Goal: Task Accomplishment & Management: Use online tool/utility

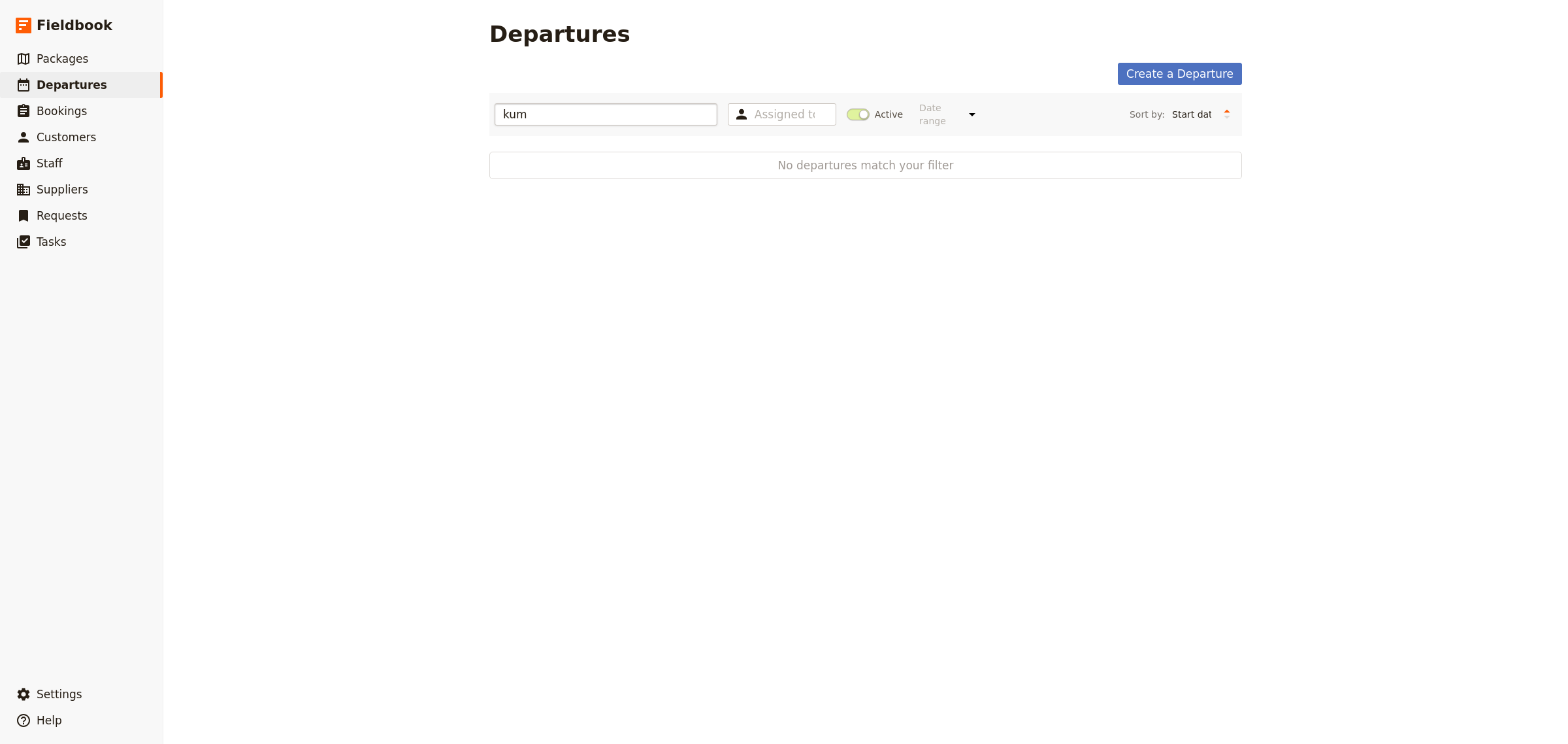
click at [543, 112] on input "kum" at bounding box center [606, 114] width 223 height 22
drag, startPoint x: 543, startPoint y: 112, endPoint x: 490, endPoint y: 112, distance: 53.0
click at [494, 112] on input "kum" at bounding box center [606, 114] width 223 height 22
type input "k"
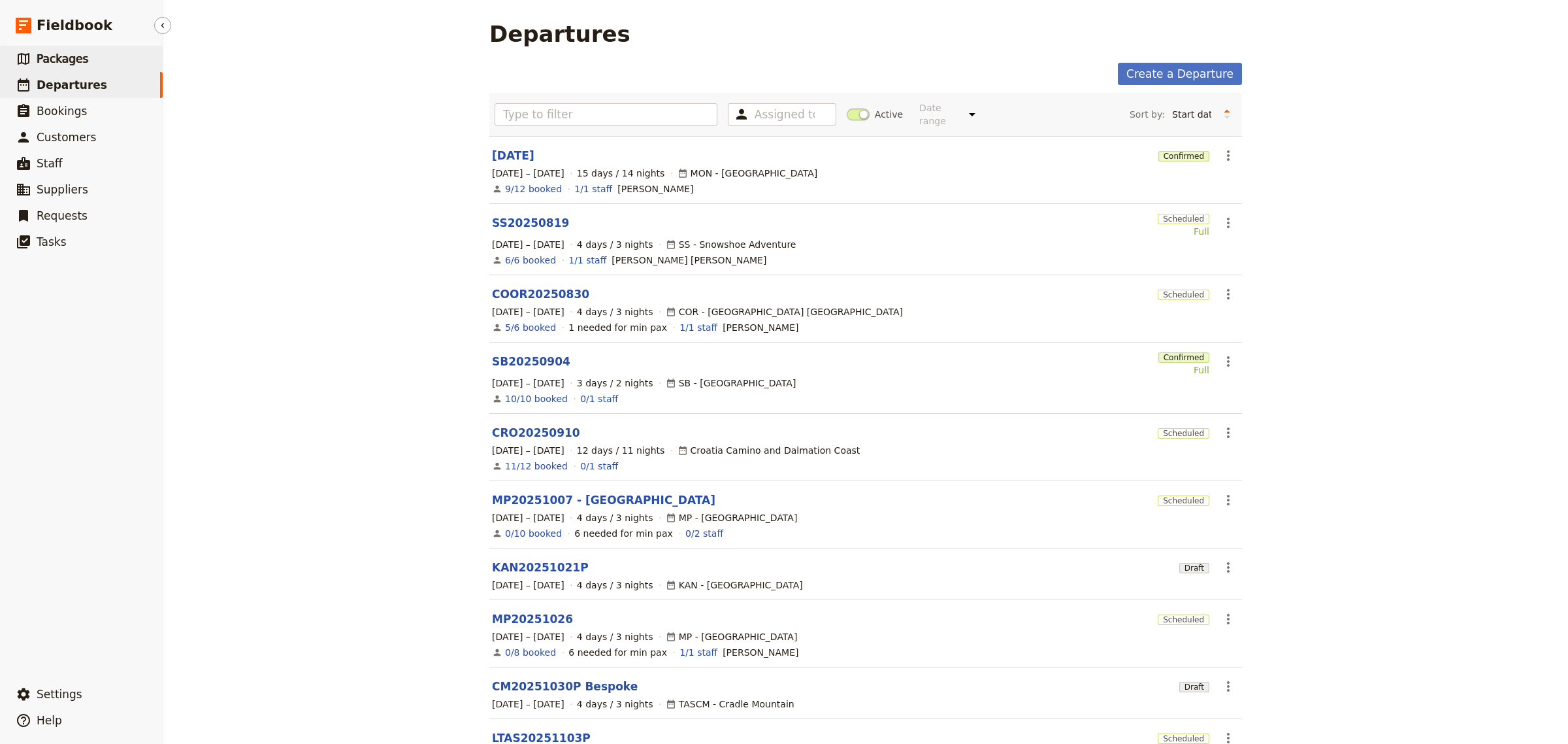
click at [69, 54] on span "Packages" at bounding box center [62, 58] width 52 height 13
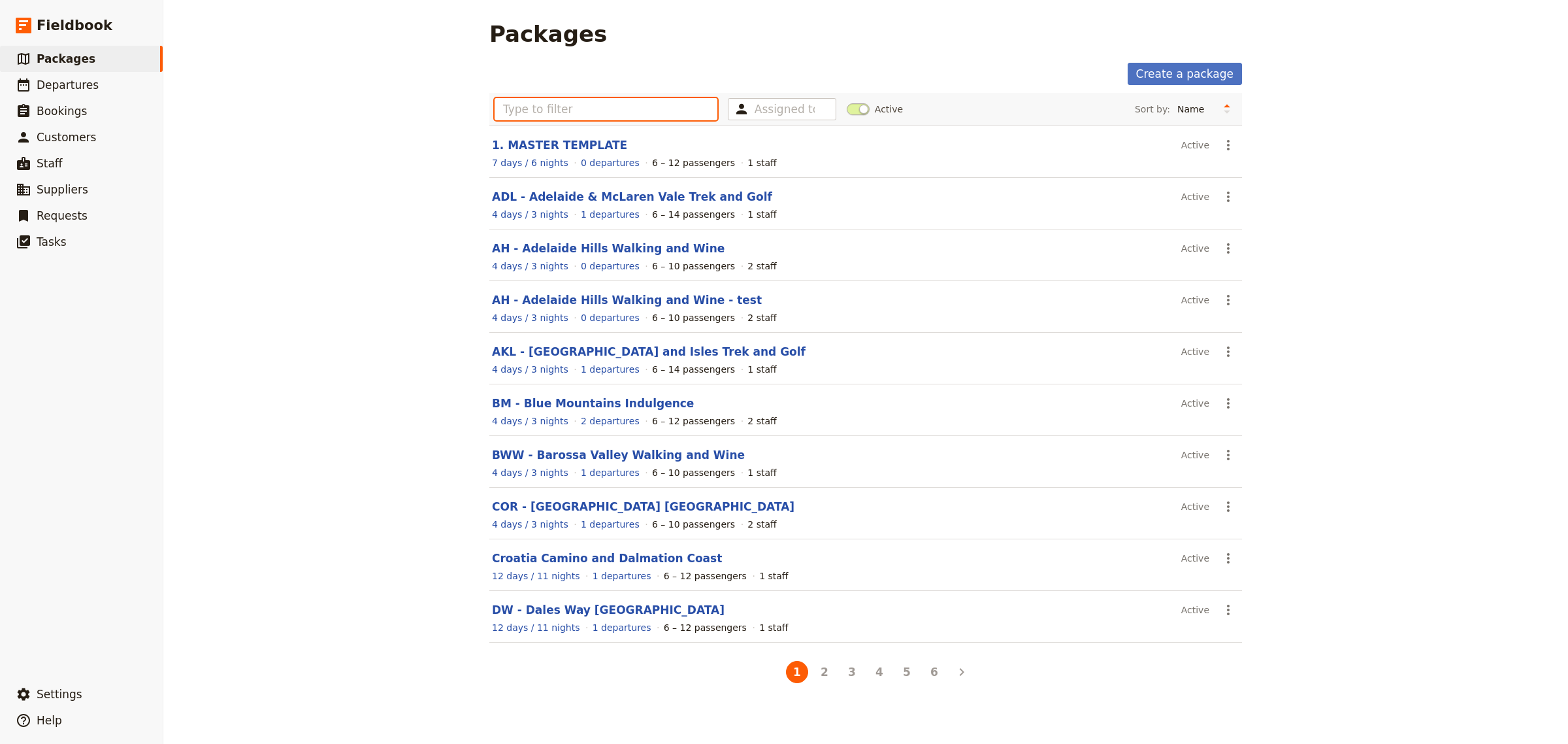
click at [514, 112] on input "text" at bounding box center [606, 109] width 223 height 22
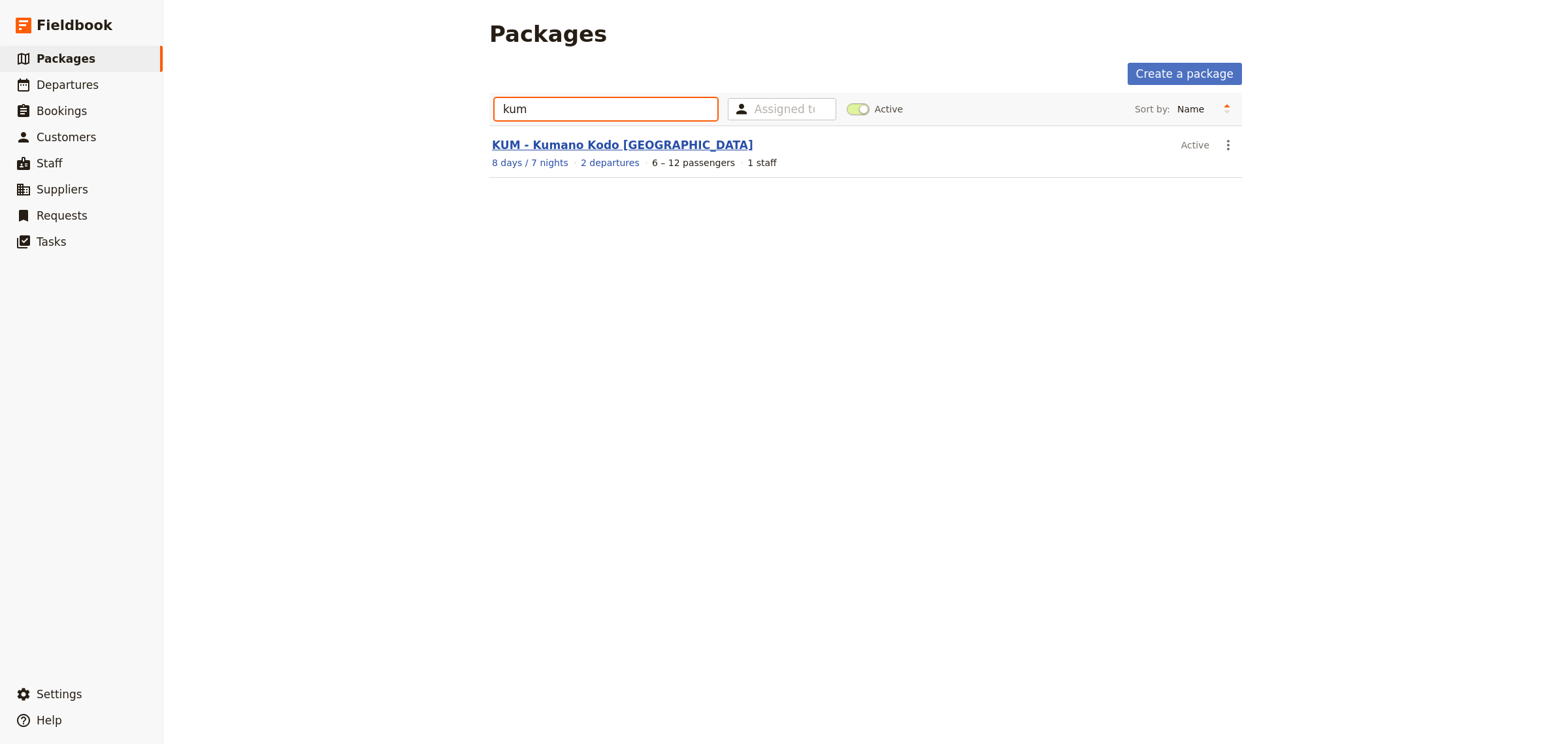
type input "kum"
click at [560, 140] on link "KUM - Kumano Kodo [GEOGRAPHIC_DATA]" at bounding box center [622, 145] width 261 height 13
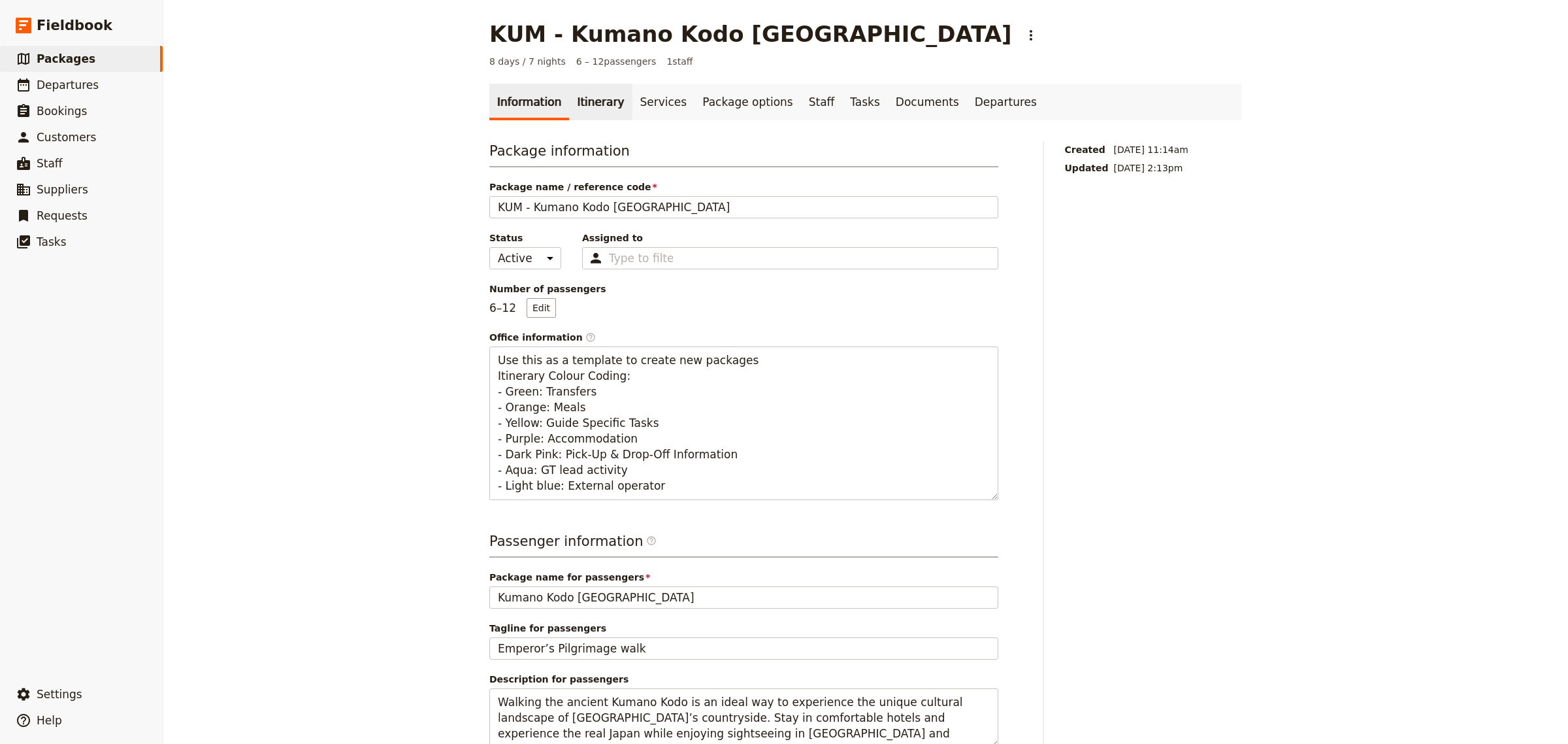
click at [592, 94] on link "Itinerary" at bounding box center [601, 101] width 63 height 37
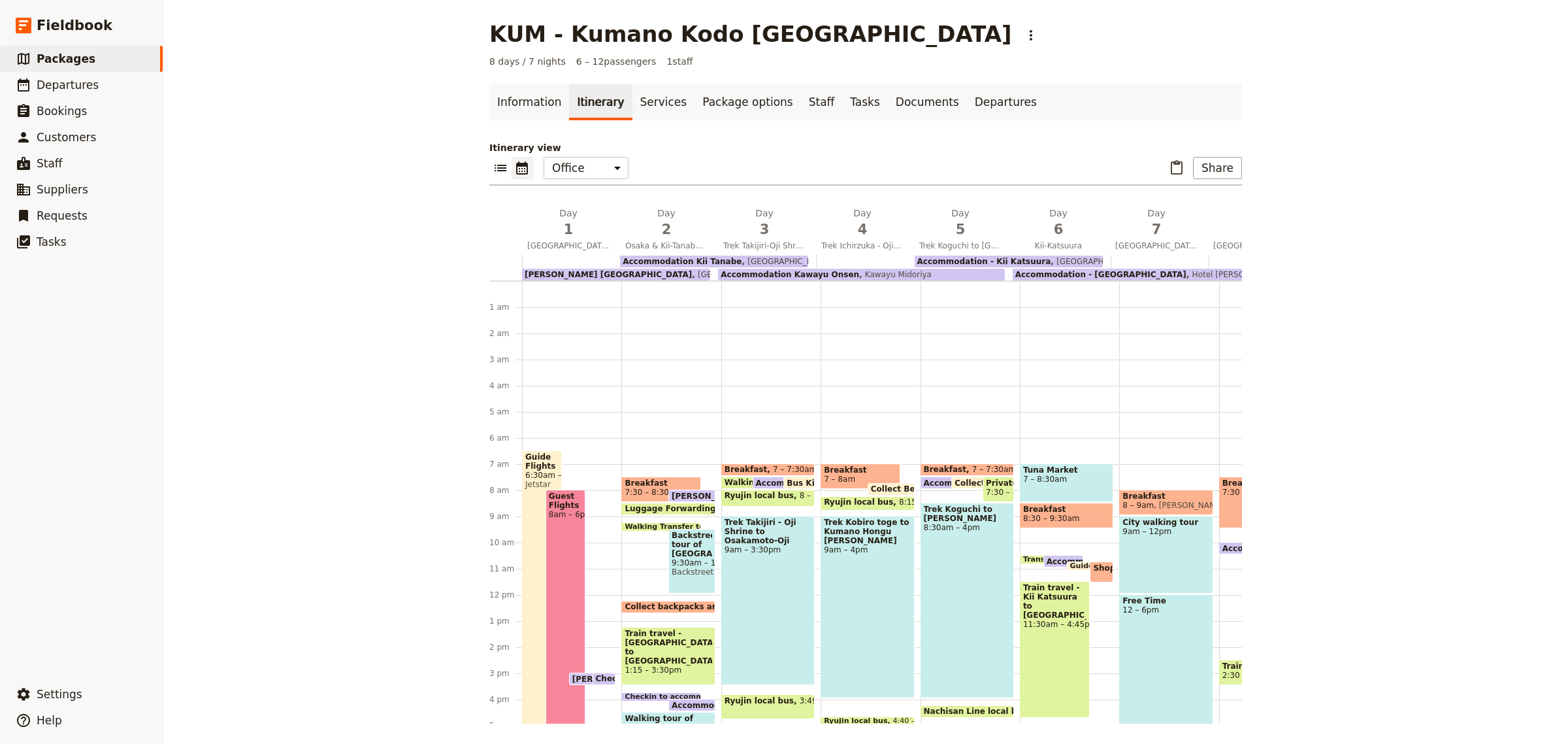
scroll to position [157, 0]
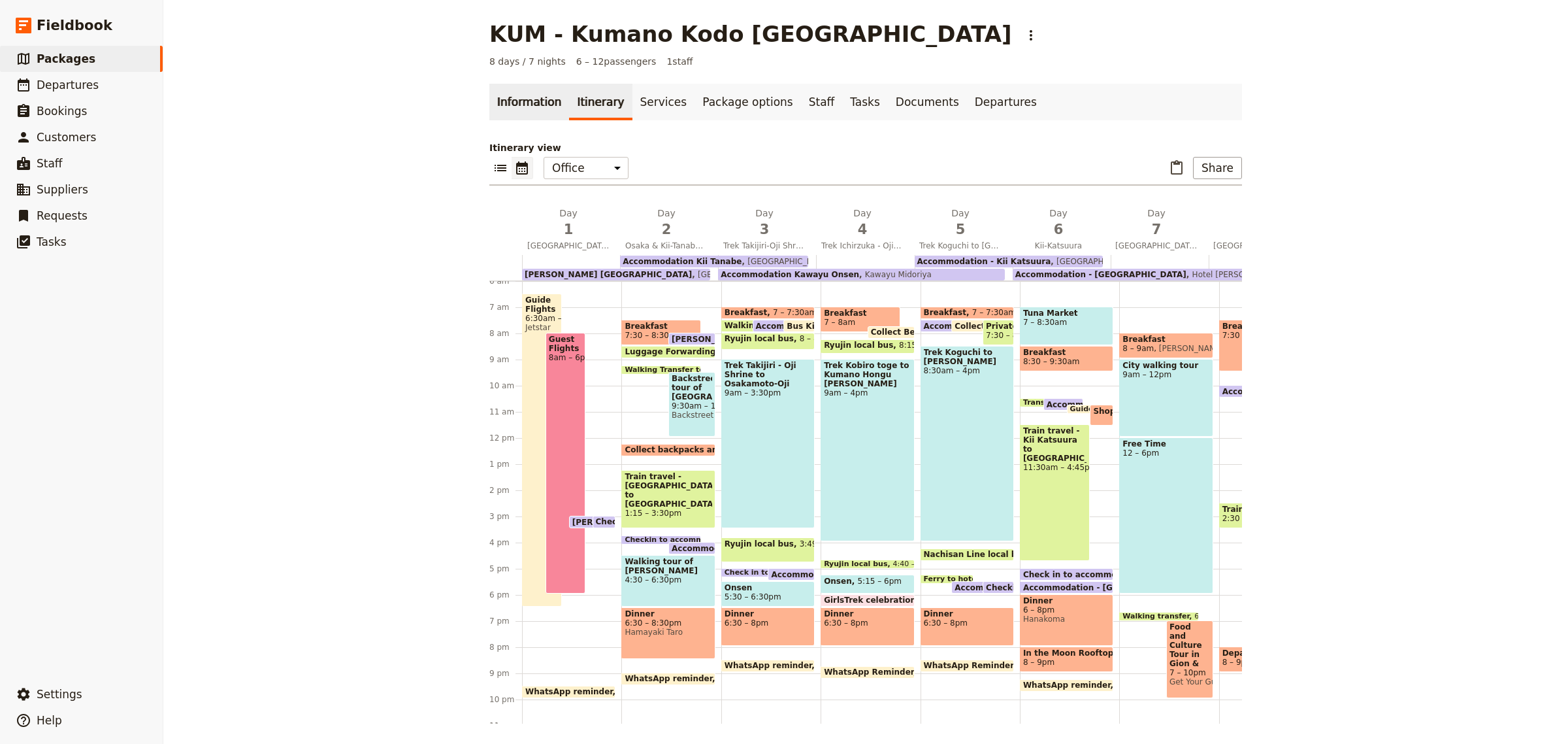
click at [521, 103] on link "Information" at bounding box center [529, 101] width 80 height 37
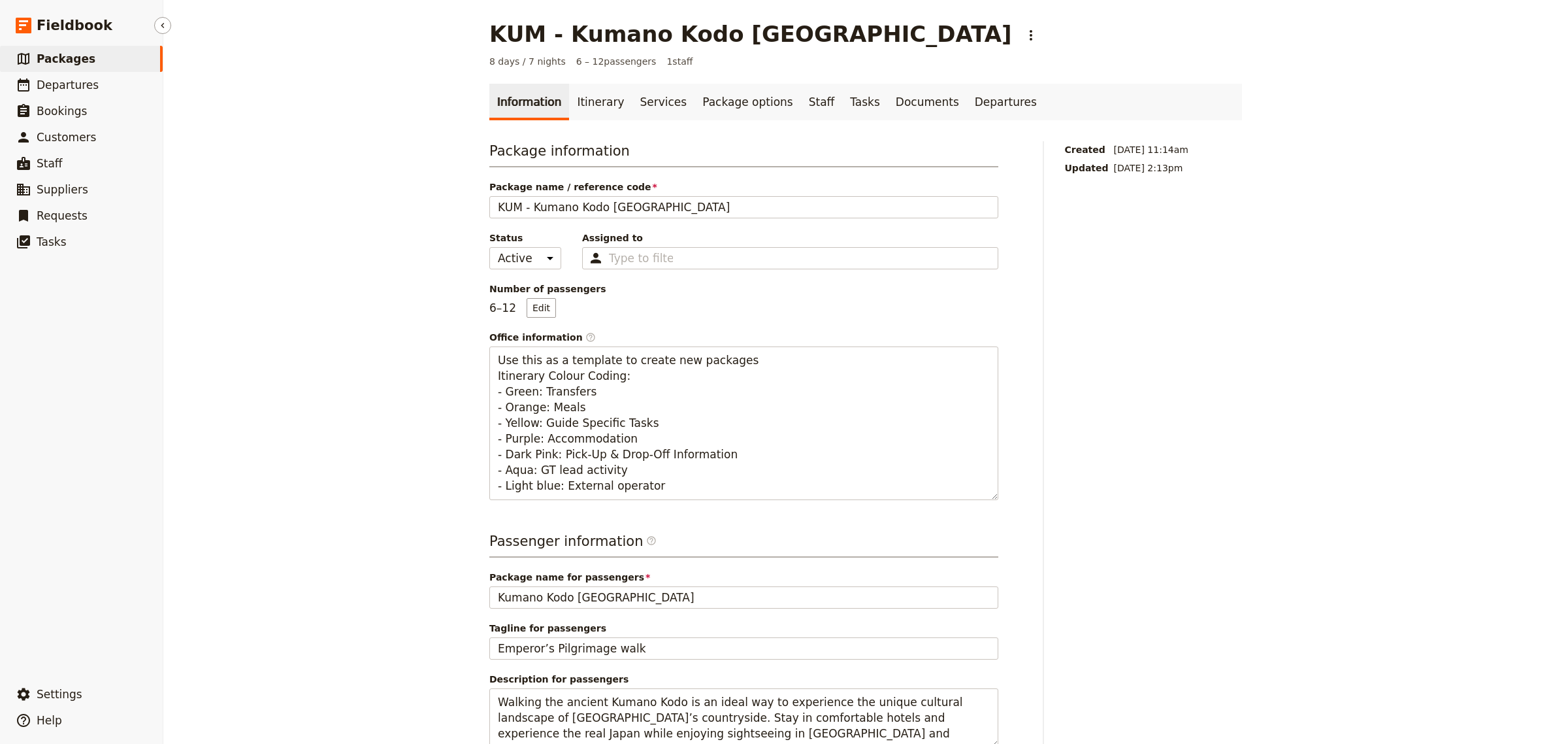
click at [77, 60] on span "Packages" at bounding box center [66, 58] width 59 height 13
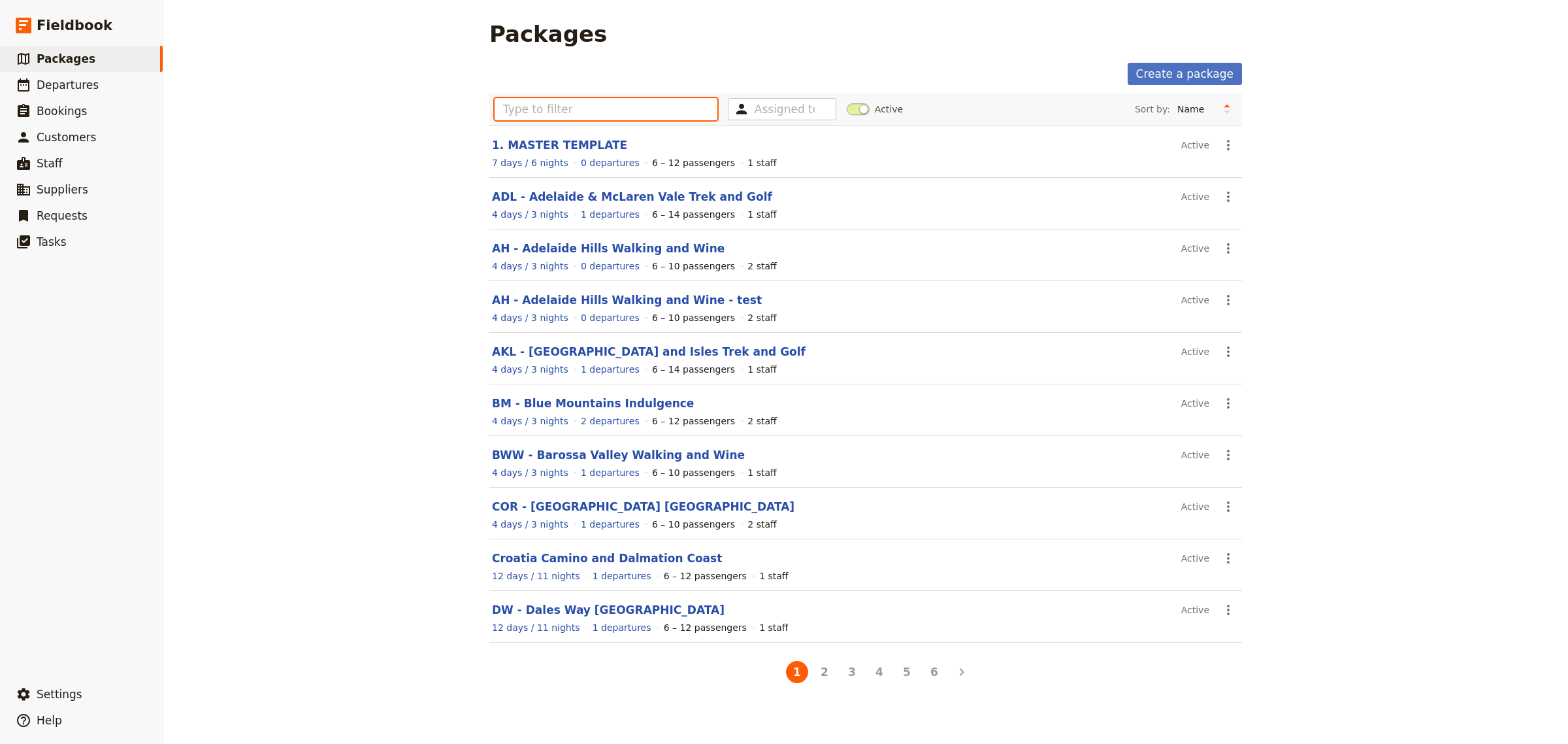
click at [554, 108] on input "text" at bounding box center [606, 109] width 223 height 22
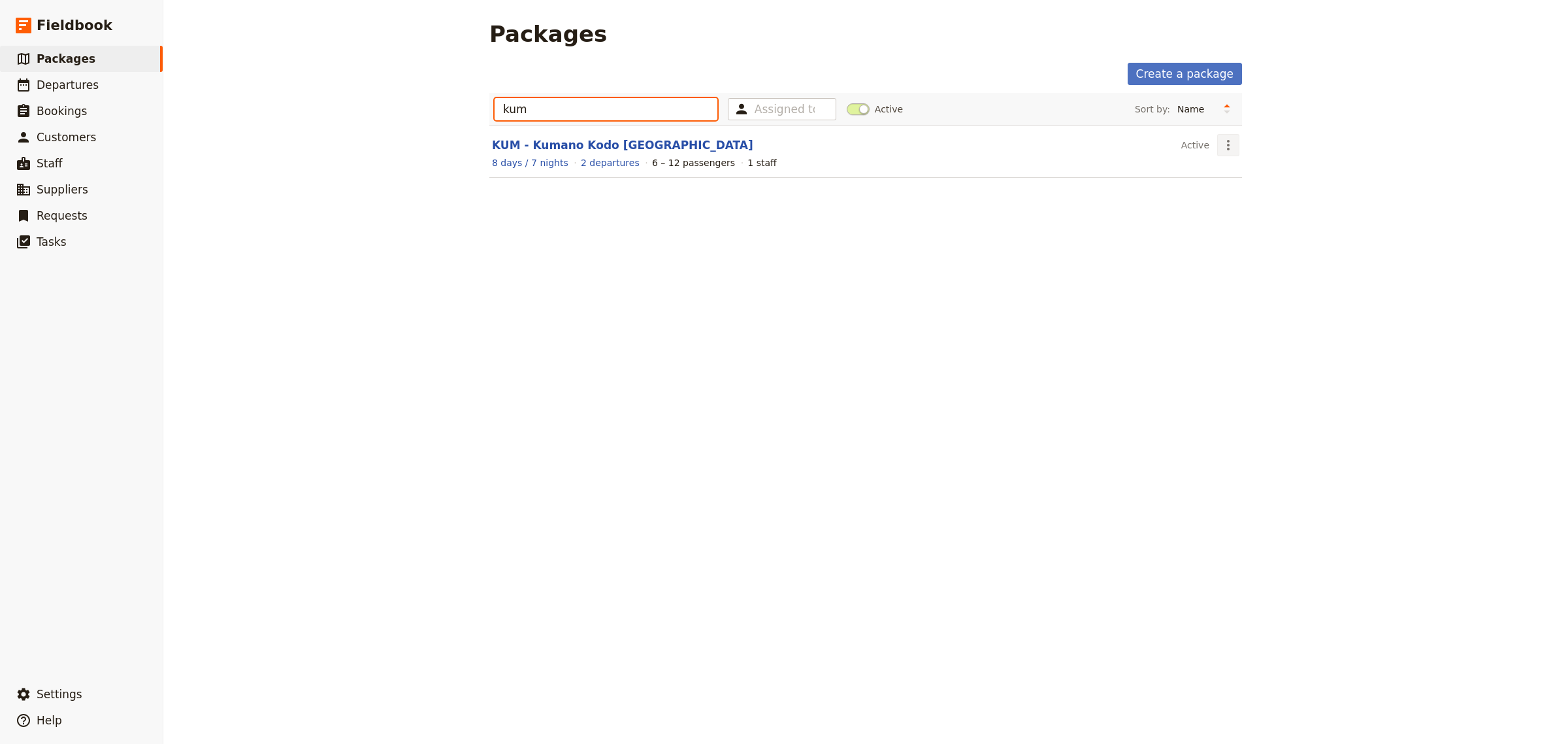
type input "kum"
click at [1220, 140] on icon "Actions" at bounding box center [1228, 145] width 15 height 15
click at [1265, 190] on span "Schedule a departure" at bounding box center [1269, 193] width 99 height 13
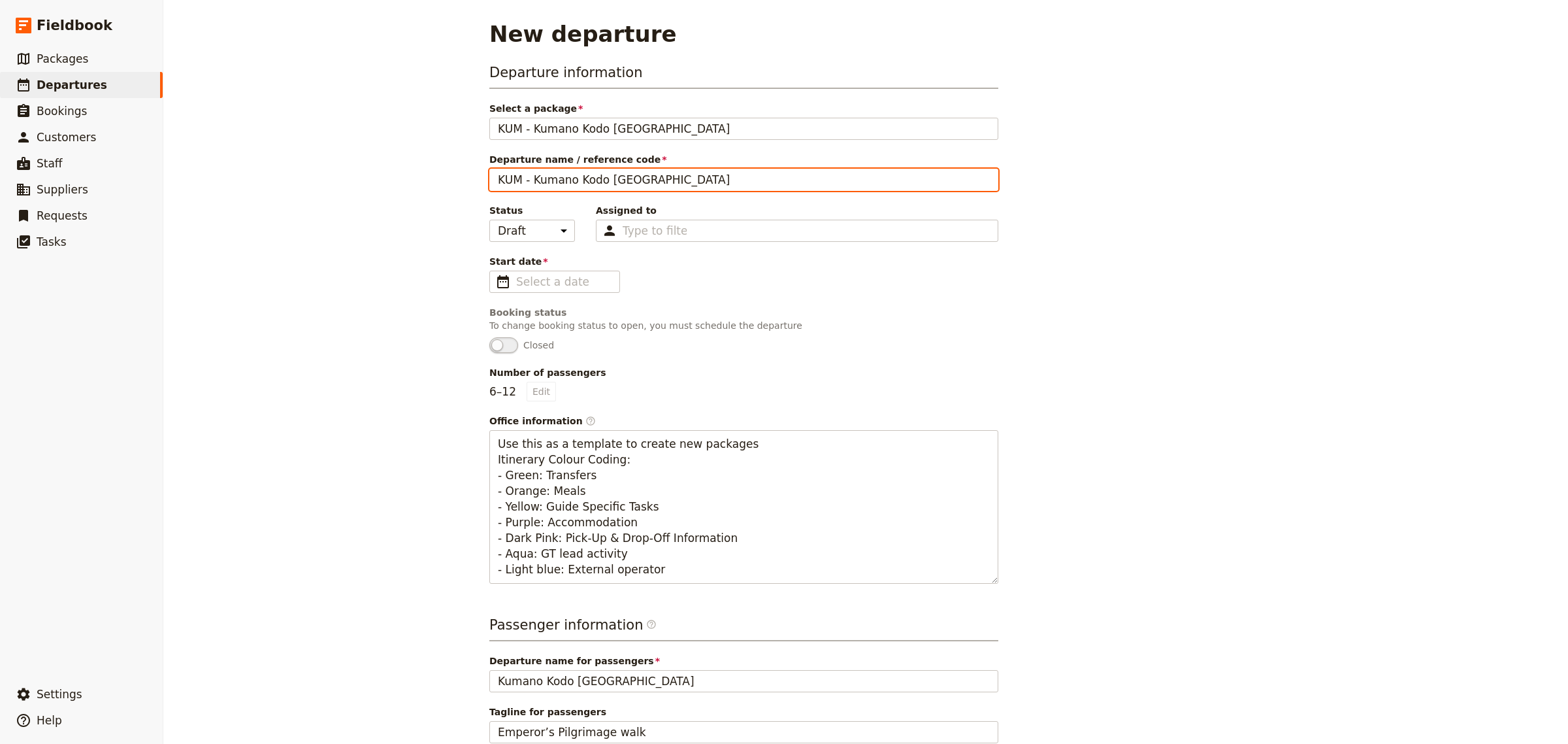
click at [696, 179] on input "KUM - Kumano Kodo [GEOGRAPHIC_DATA]" at bounding box center [744, 180] width 509 height 22
drag, startPoint x: 693, startPoint y: 179, endPoint x: 531, endPoint y: 181, distance: 162.0
click at [531, 181] on input "KUM - Kumano Kodo [GEOGRAPHIC_DATA]" at bounding box center [744, 180] width 509 height 22
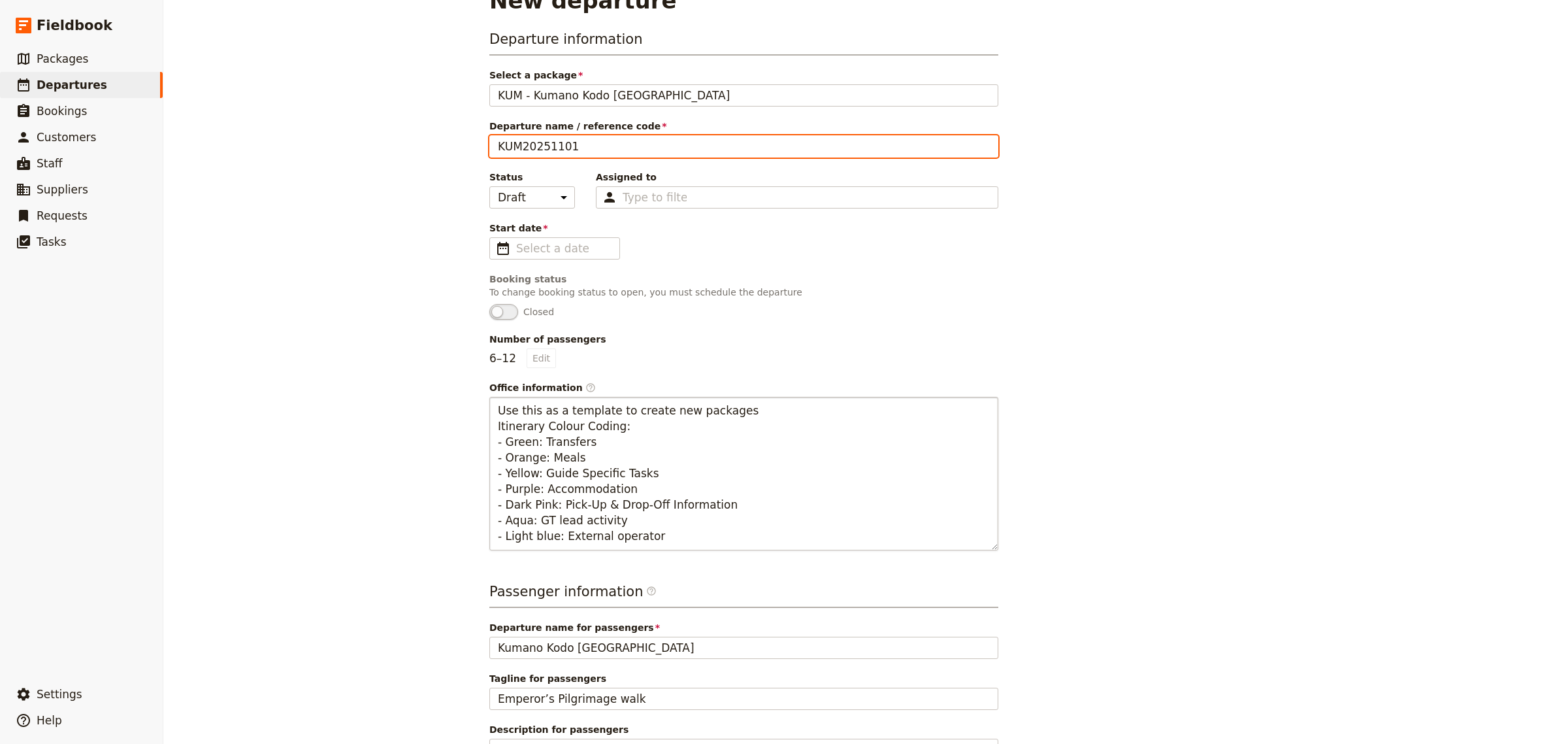
scroll to position [165, 0]
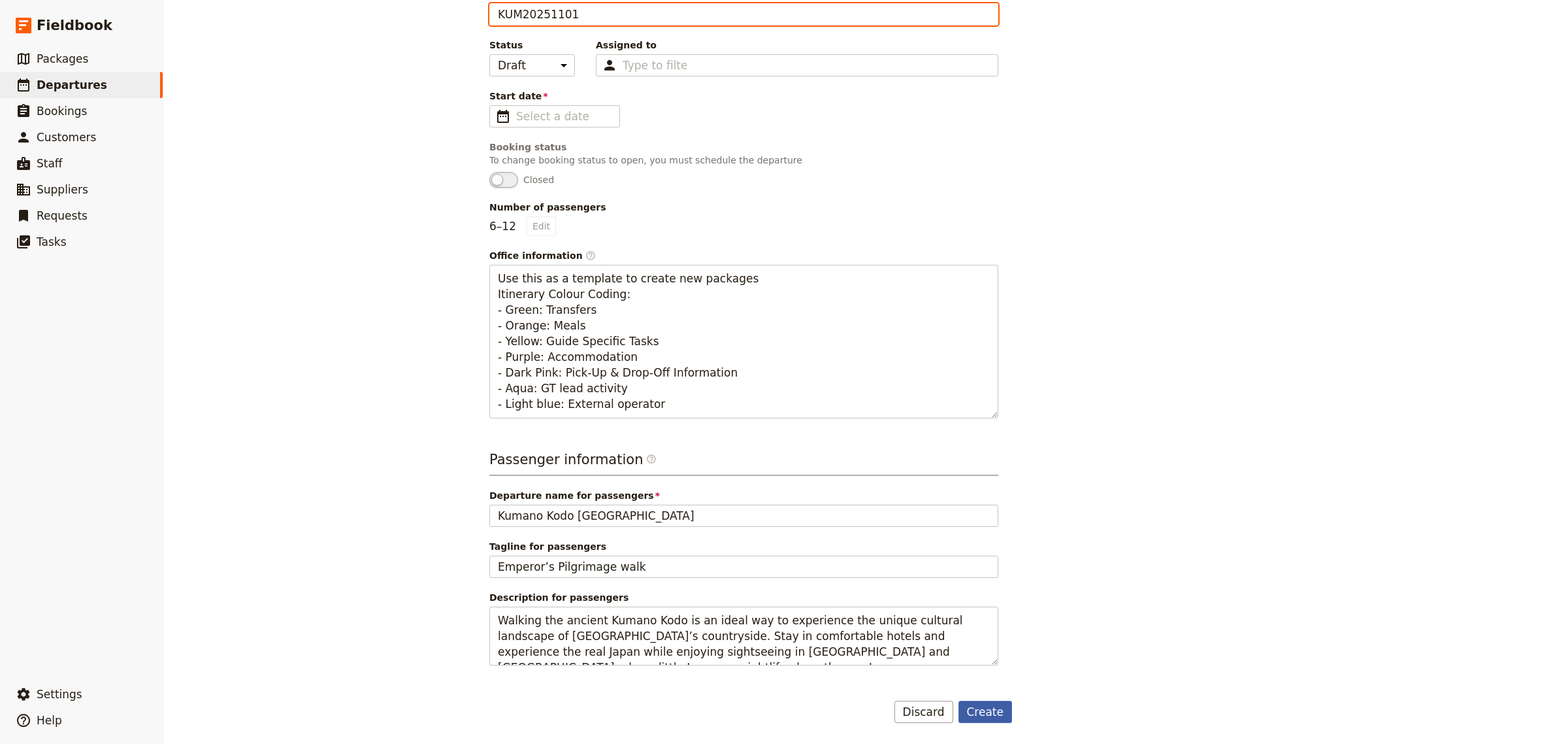
type input "KUM20251101"
click at [984, 713] on button "Create" at bounding box center [985, 712] width 54 height 22
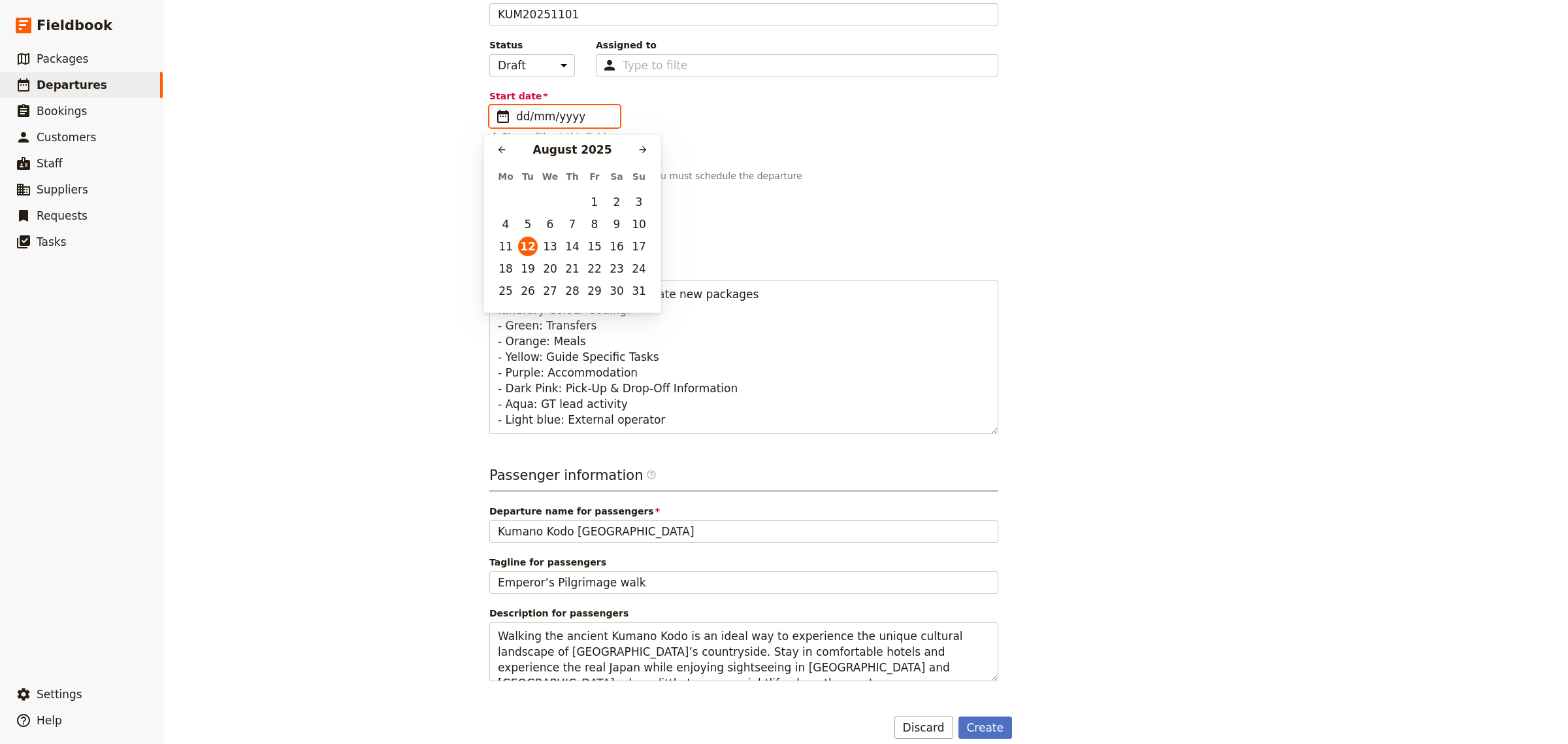
click at [578, 117] on input "dd/mm/yyyy" at bounding box center [564, 116] width 95 height 15
click at [648, 149] on button "​" at bounding box center [642, 149] width 20 height 20
click at [618, 203] on button "1" at bounding box center [616, 202] width 20 height 20
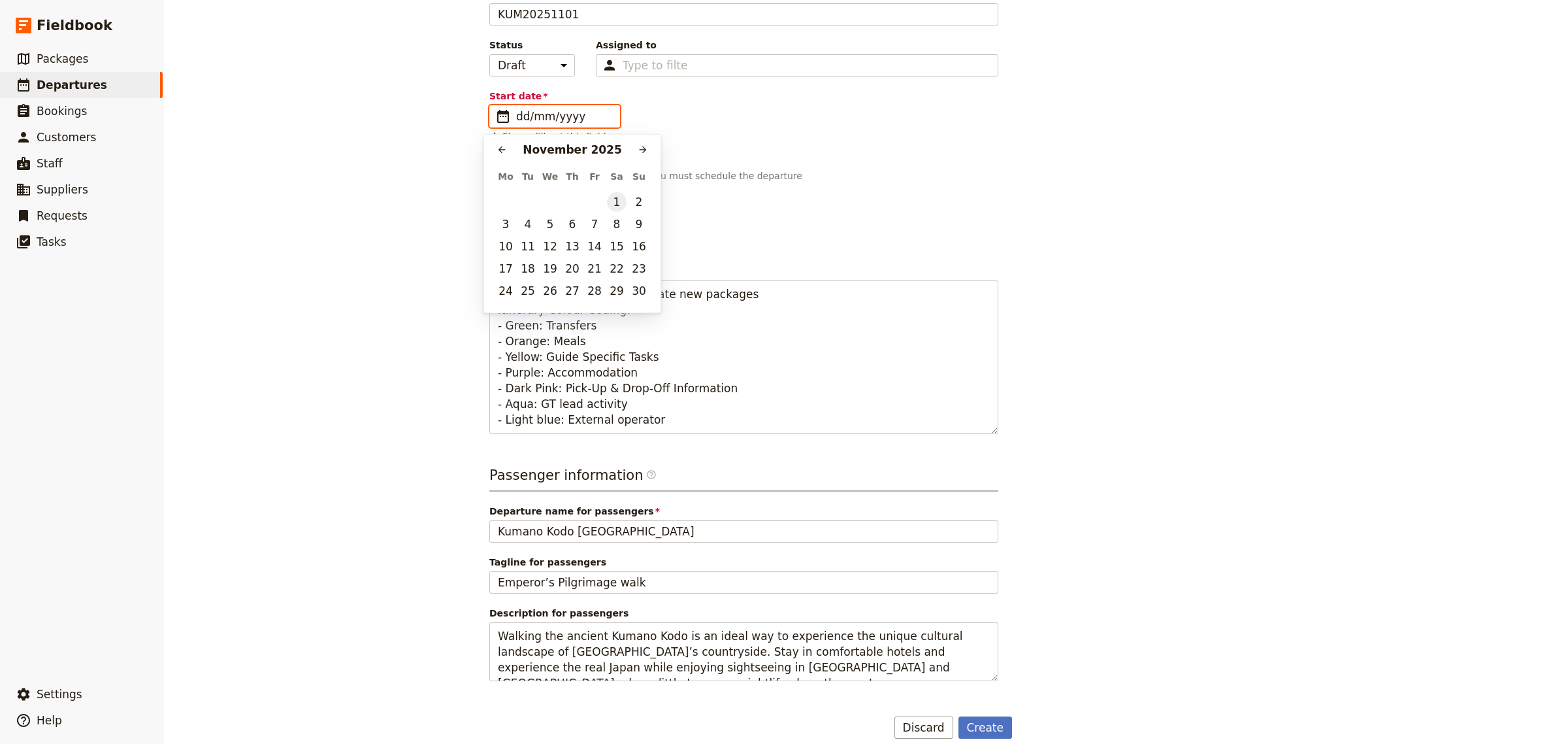
type input "[DATE]"
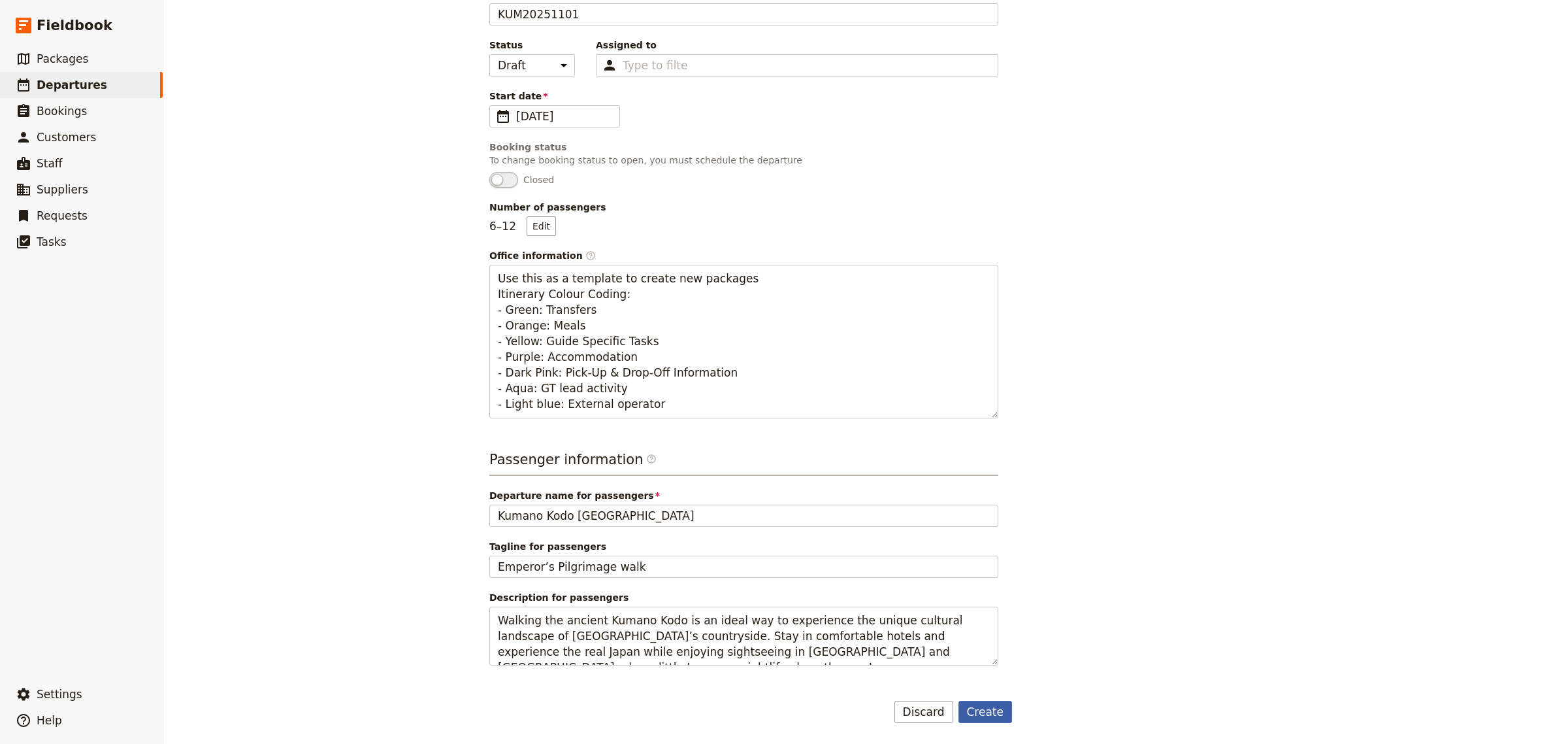
click at [993, 718] on button "Create" at bounding box center [985, 712] width 54 height 22
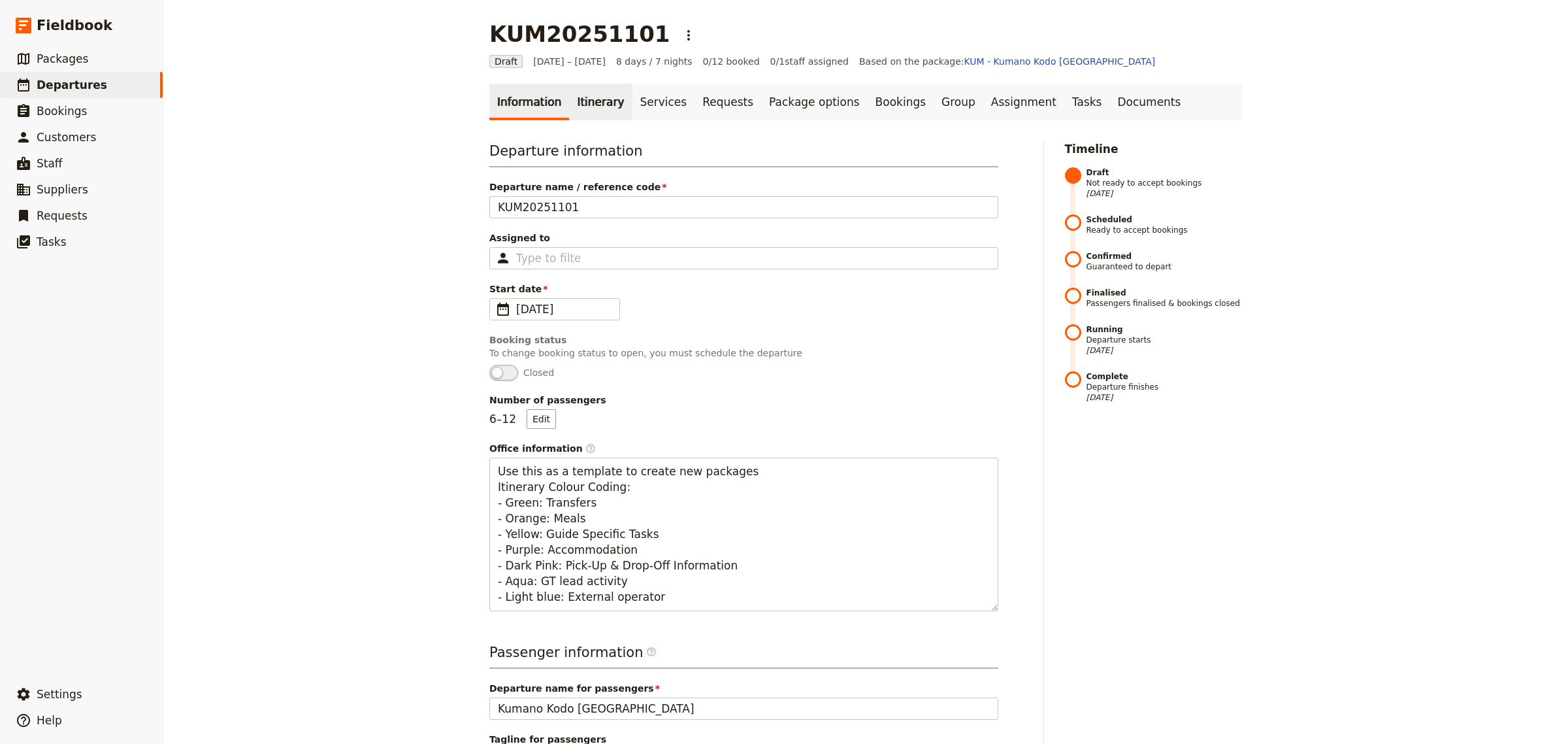
click at [586, 97] on link "Itinerary" at bounding box center [601, 101] width 63 height 37
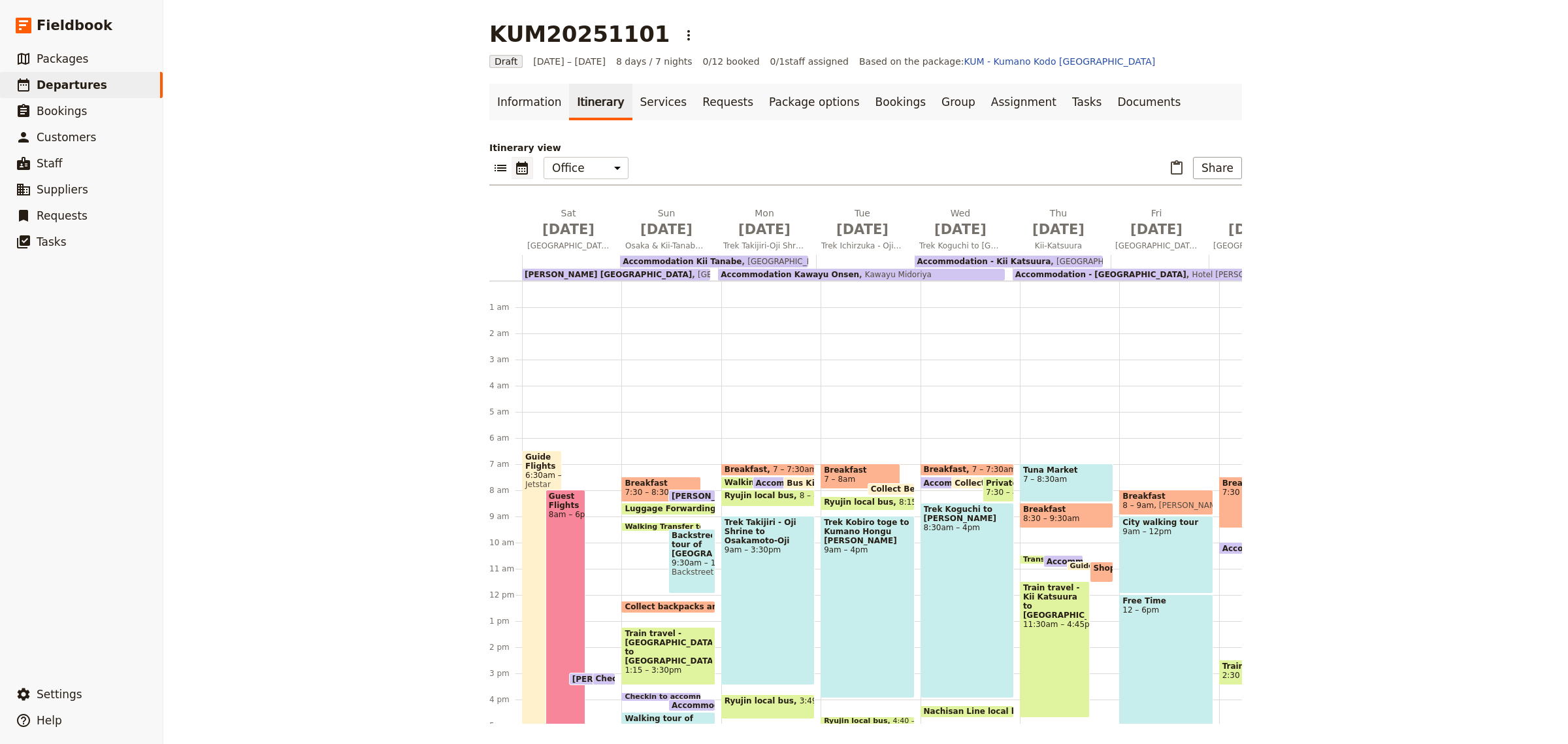
scroll to position [157, 0]
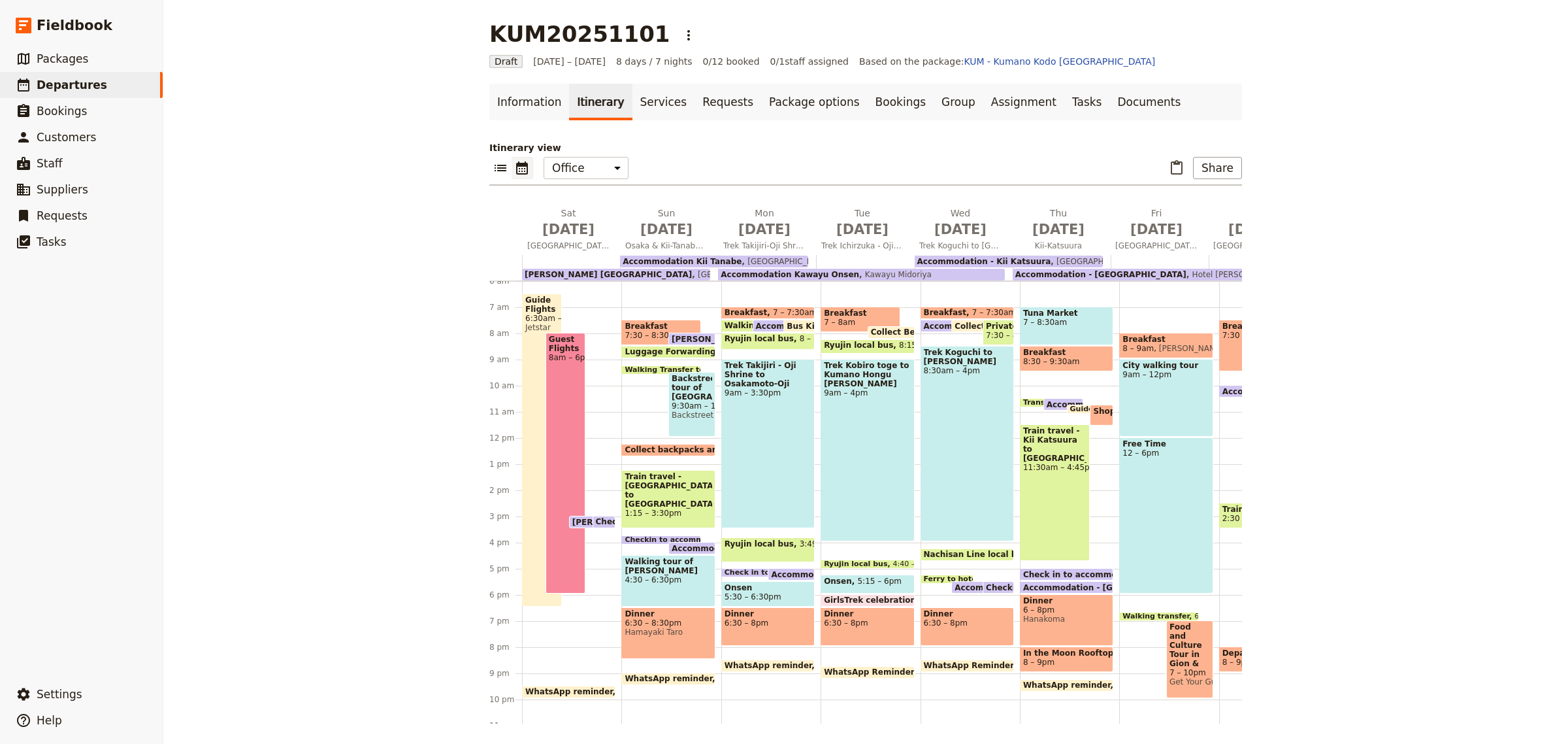
click at [576, 518] on span "[PERSON_NAME] [GEOGRAPHIC_DATA]" at bounding box center [659, 522] width 173 height 9
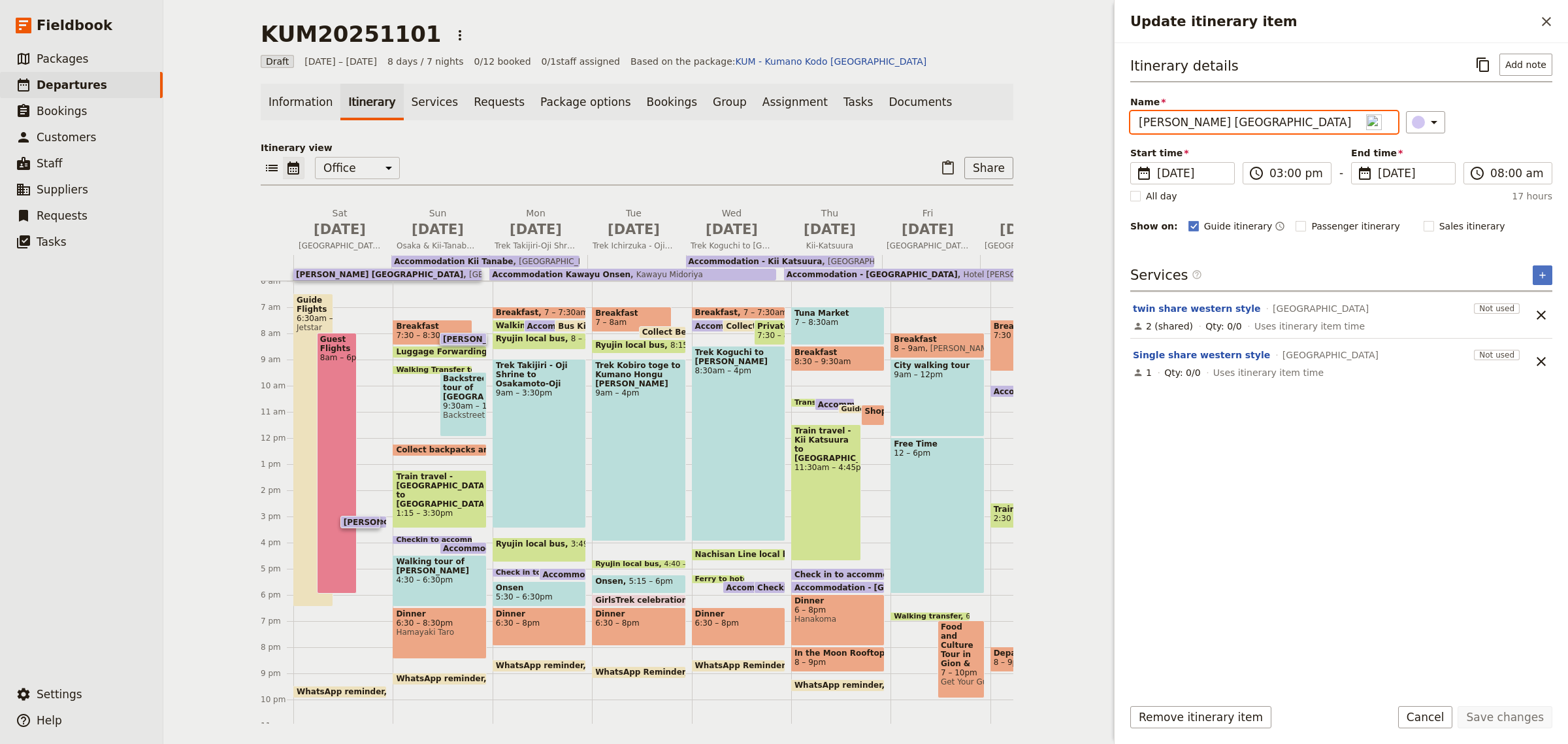
click at [1245, 124] on input "[PERSON_NAME] [GEOGRAPHIC_DATA]" at bounding box center [1263, 123] width 268 height 22
click at [1346, 269] on div "Services ​ ​" at bounding box center [1341, 278] width 422 height 26
click at [1538, 275] on icon "Add service inclusion" at bounding box center [1542, 275] width 10 height 10
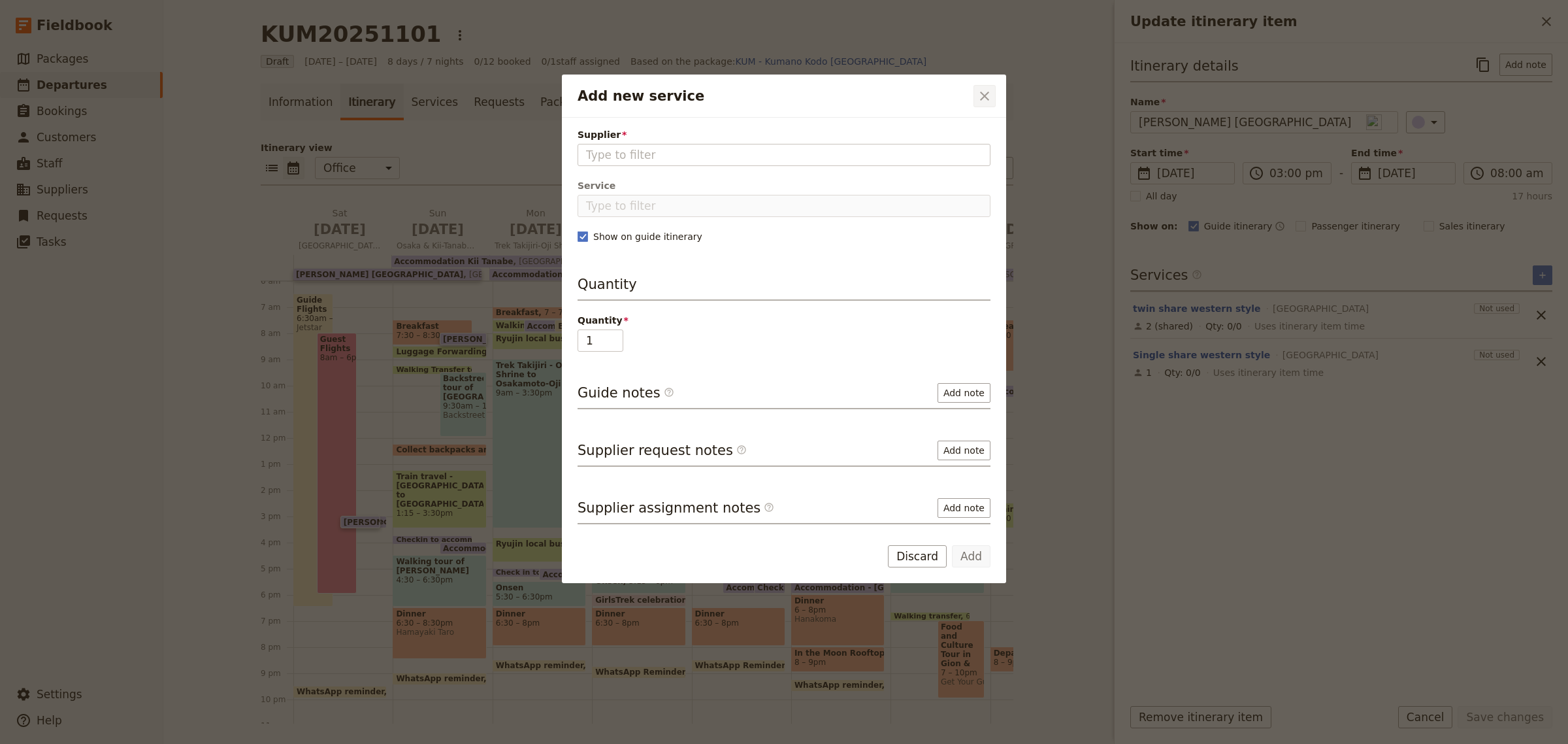
click at [985, 94] on icon "Close dialog" at bounding box center [984, 95] width 9 height 9
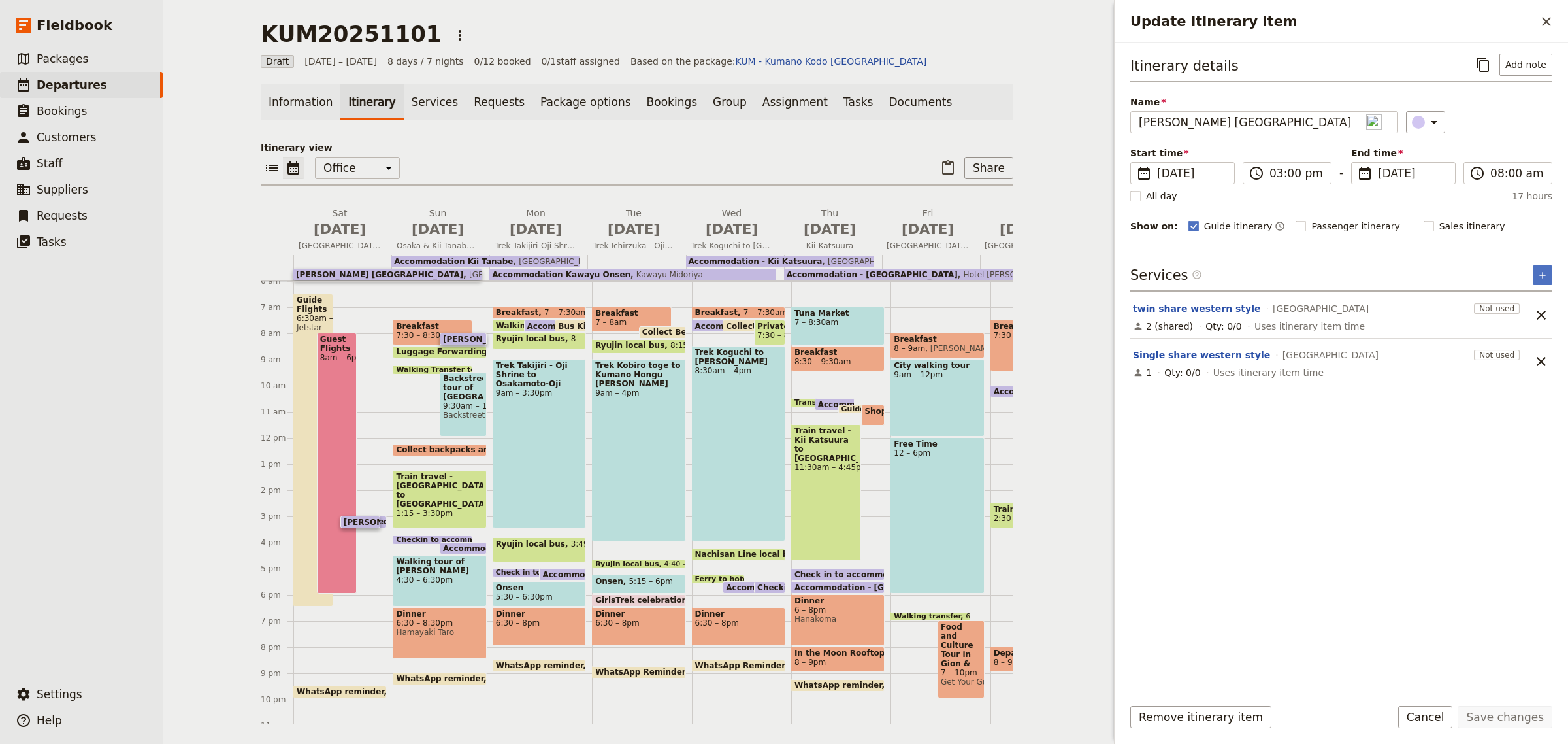
click at [1341, 465] on div "Itinerary details ​ Add note Name [PERSON_NAME] [GEOGRAPHIC_DATA] ​ Start time …" at bounding box center [1341, 369] width 422 height 632
click at [990, 171] on button "Share" at bounding box center [989, 168] width 49 height 22
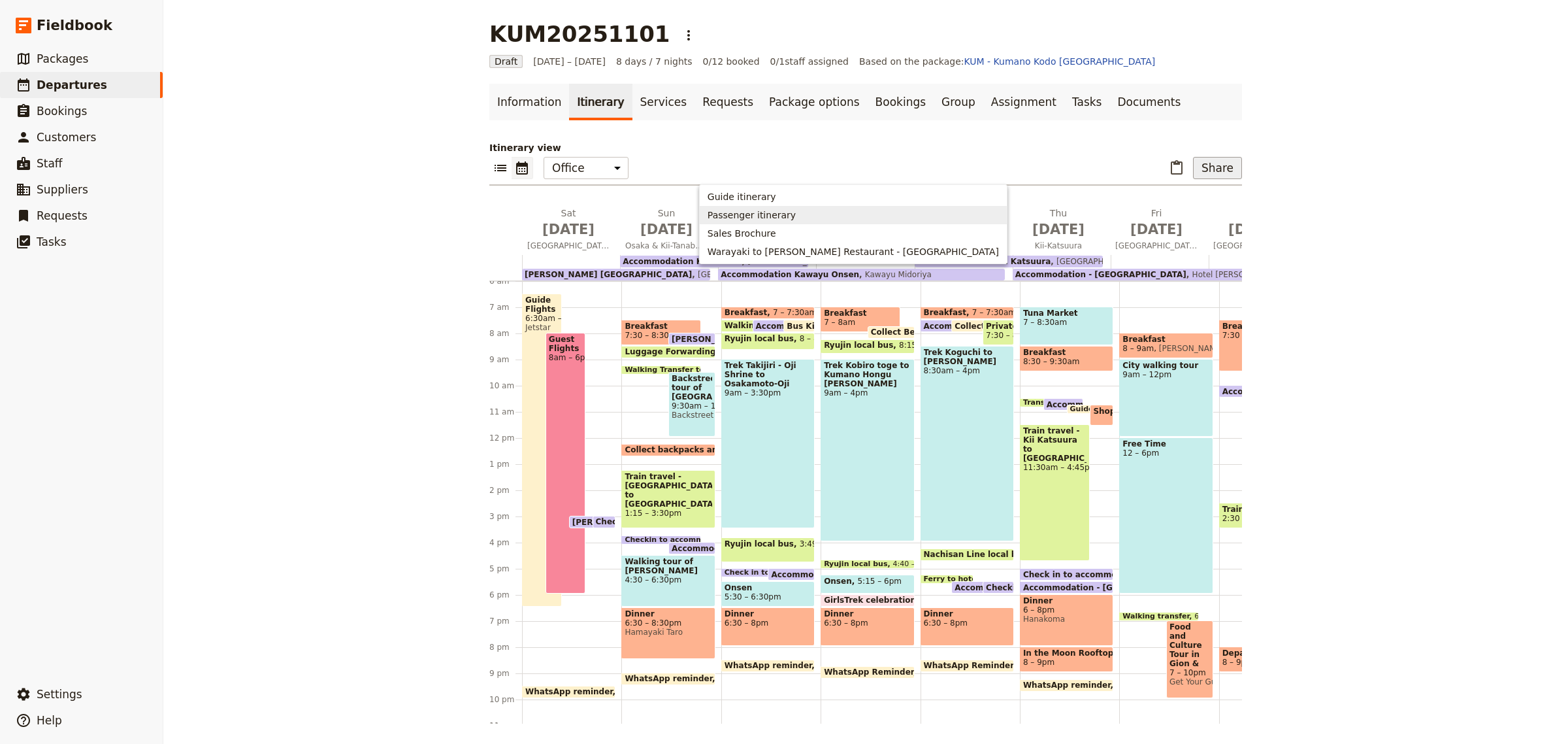
click at [795, 219] on span "Passenger itinerary" at bounding box center [751, 215] width 88 height 13
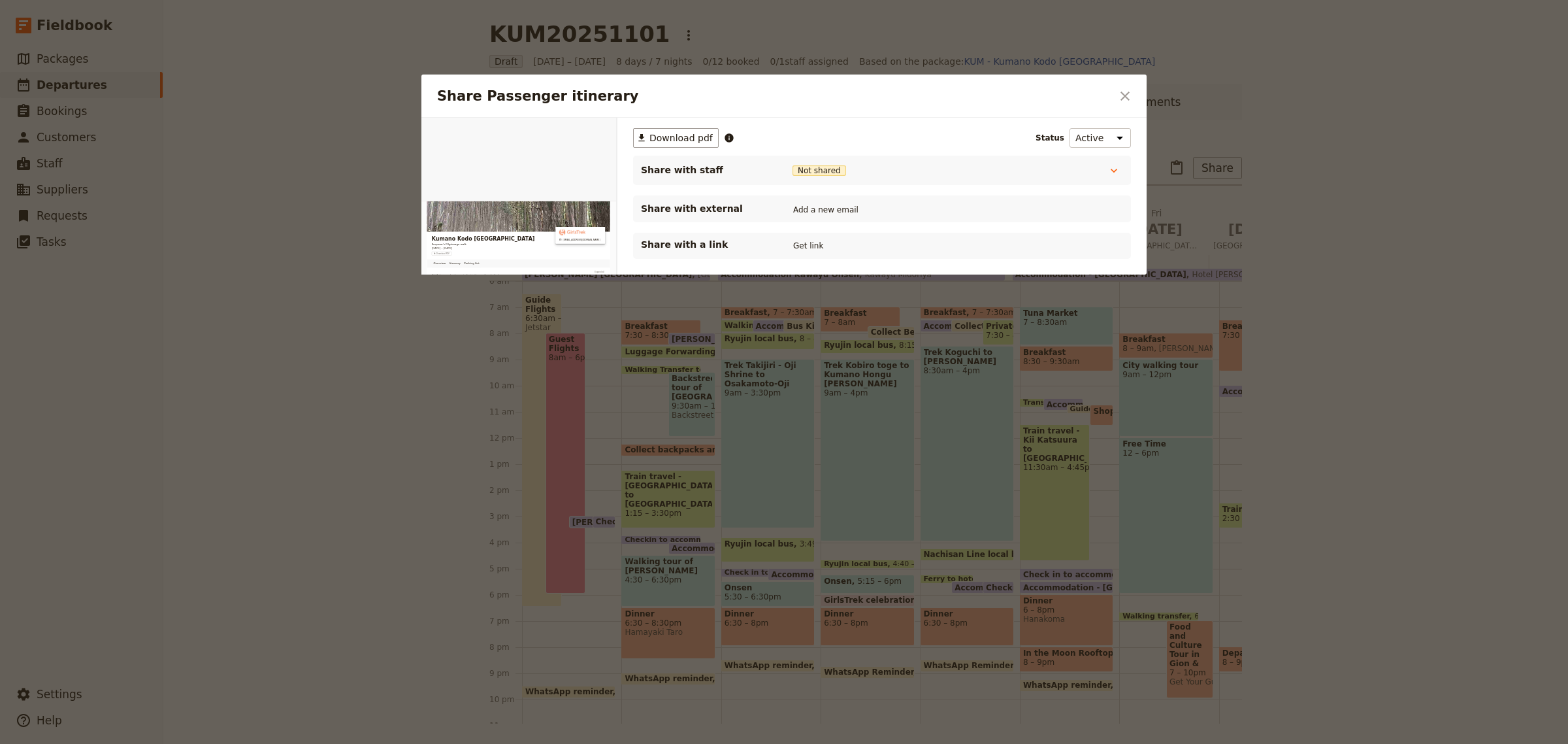
scroll to position [0, 0]
click at [804, 249] on button "Get link" at bounding box center [807, 245] width 37 height 14
click at [1120, 91] on icon "Close dialog" at bounding box center [1125, 96] width 15 height 15
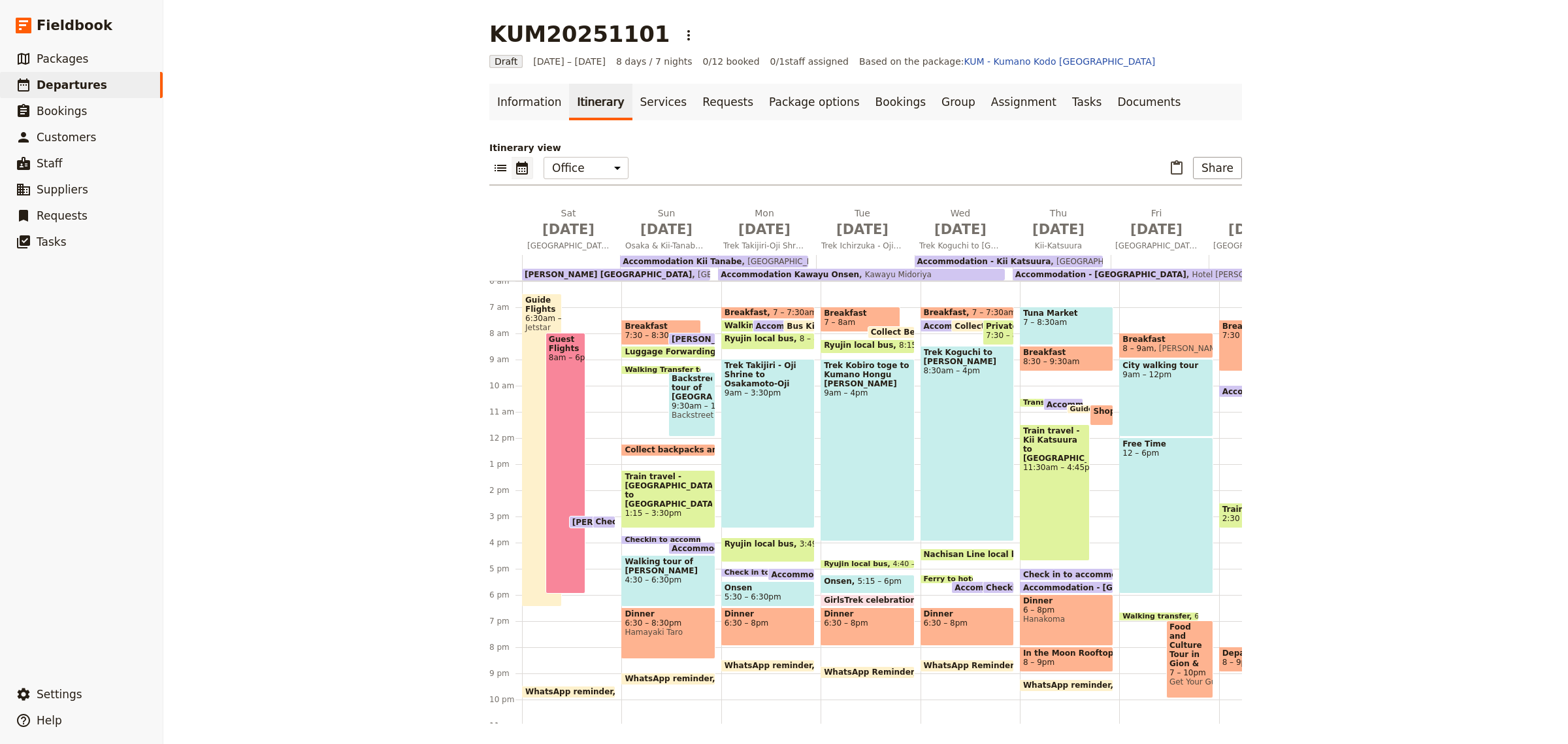
click at [596, 518] on span "Check in to accommodation" at bounding box center [659, 521] width 128 height 9
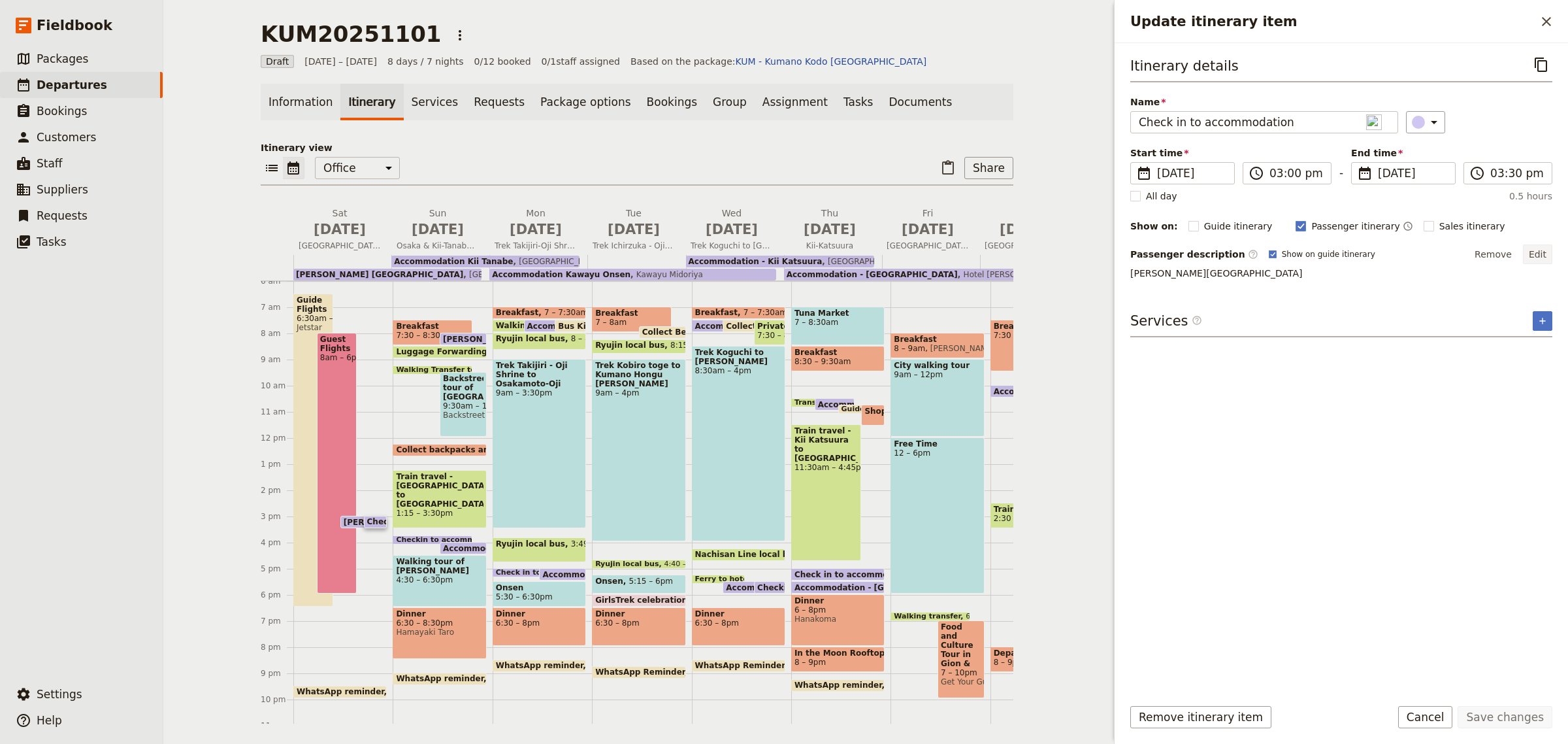
click at [1538, 254] on button "Edit" at bounding box center [1537, 254] width 30 height 20
drag, startPoint x: 1351, startPoint y: 281, endPoint x: 1060, endPoint y: 279, distance: 291.0
click at [1060, 279] on div "KUM20251101 ​ Draft [DATE] – [DATE] 8 days / 7 nights 0/12 booked 0 / 1 staff a…" at bounding box center [865, 372] width 1405 height 744
type textarea "Fairfield by [PERSON_NAME]"
click at [1520, 719] on button "Save changes" at bounding box center [1504, 717] width 94 height 22
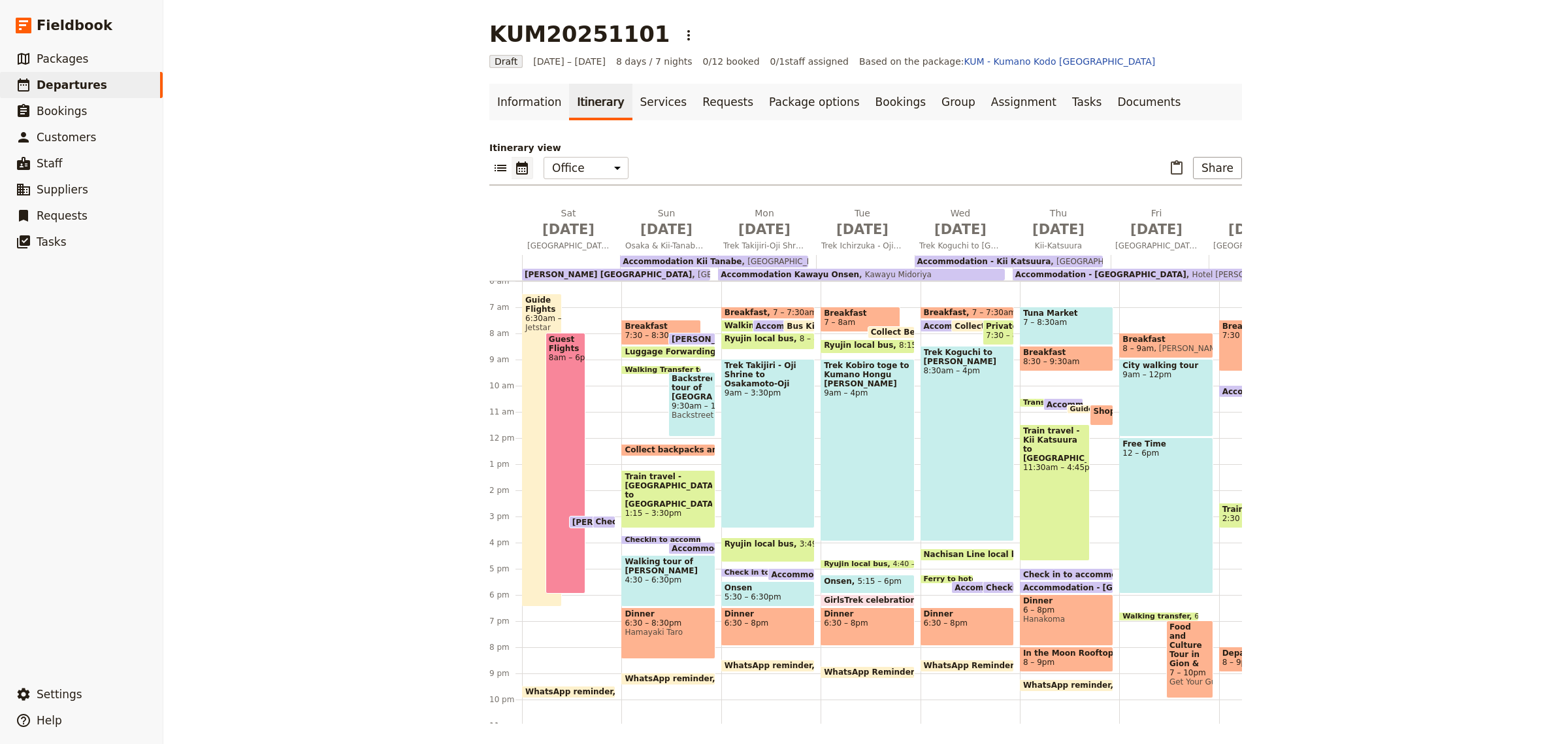
click at [1062, 573] on span "Check in to accommodation" at bounding box center [1086, 574] width 128 height 9
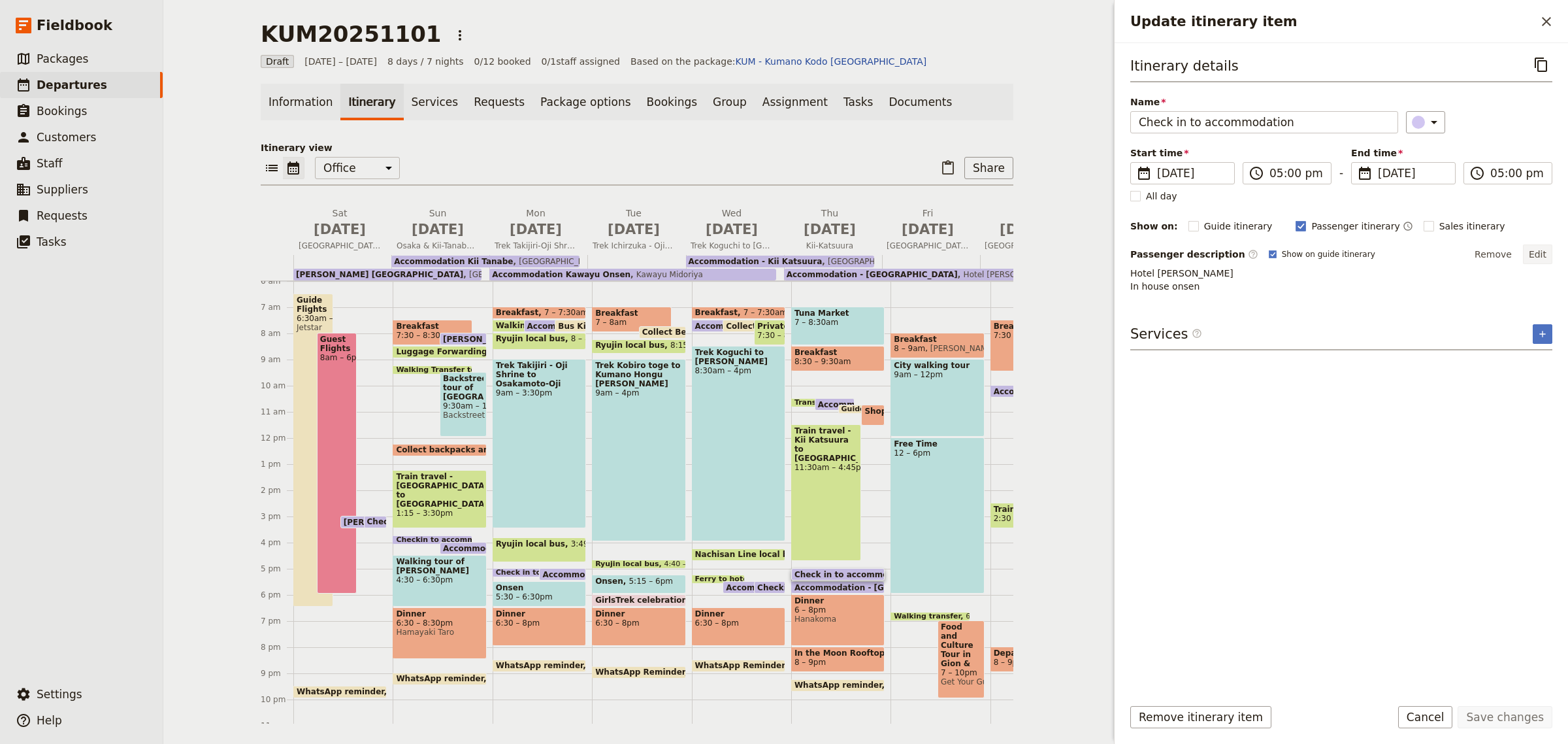
click at [1539, 255] on button "Edit" at bounding box center [1537, 254] width 30 height 20
drag, startPoint x: 1222, startPoint y: 297, endPoint x: 1120, endPoint y: 279, distance: 103.6
click at [1120, 279] on div "Itinerary details ​ Name Check in to accommodation ​ Start time ​ [DATE] [DATE]…" at bounding box center [1341, 364] width 453 height 643
type textarea "The [GEOGRAPHIC_DATA]"
click at [1496, 710] on button "Save changes" at bounding box center [1504, 717] width 94 height 22
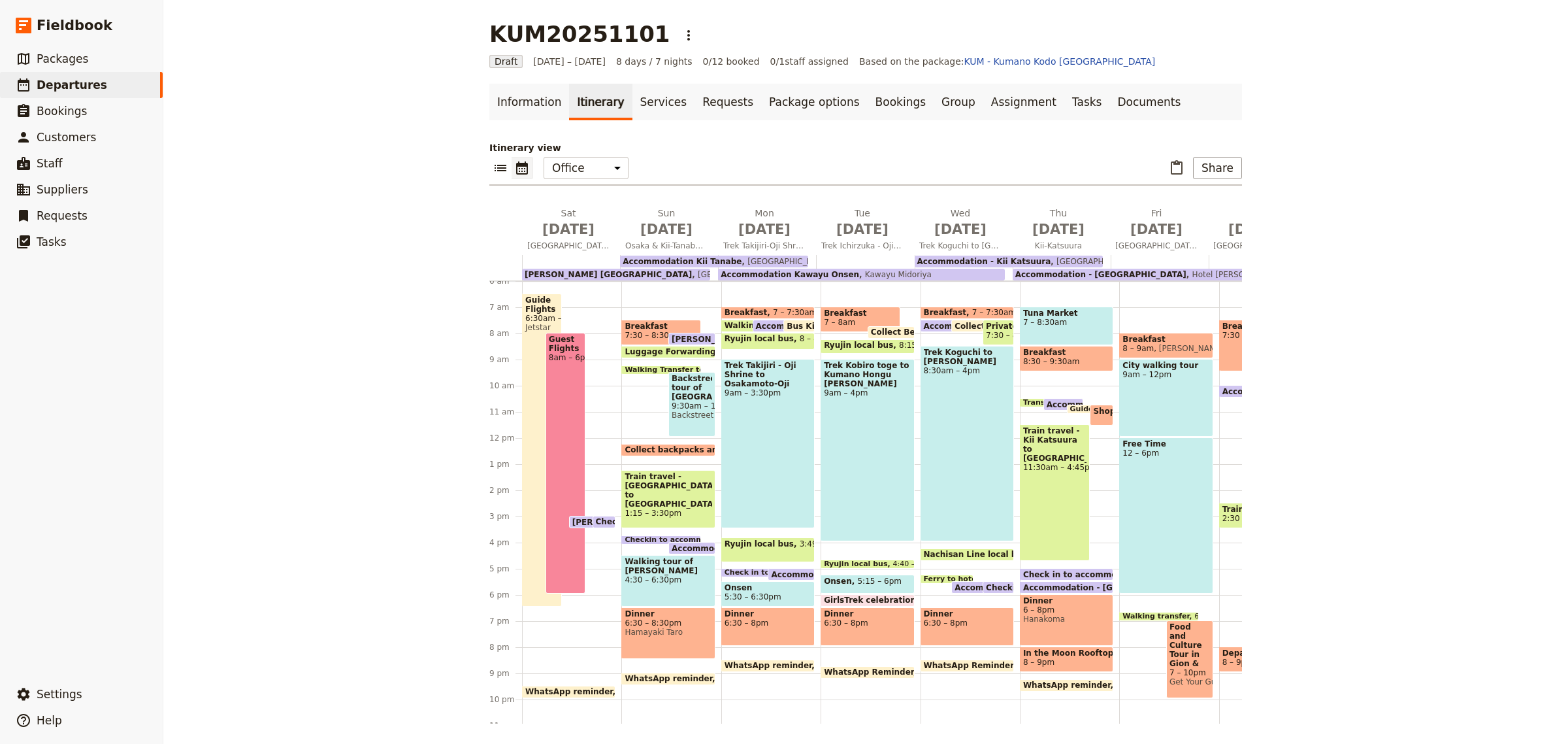
click at [1177, 659] on span "Food and Culture Tour in Gion & Pontocho" at bounding box center [1189, 645] width 41 height 46
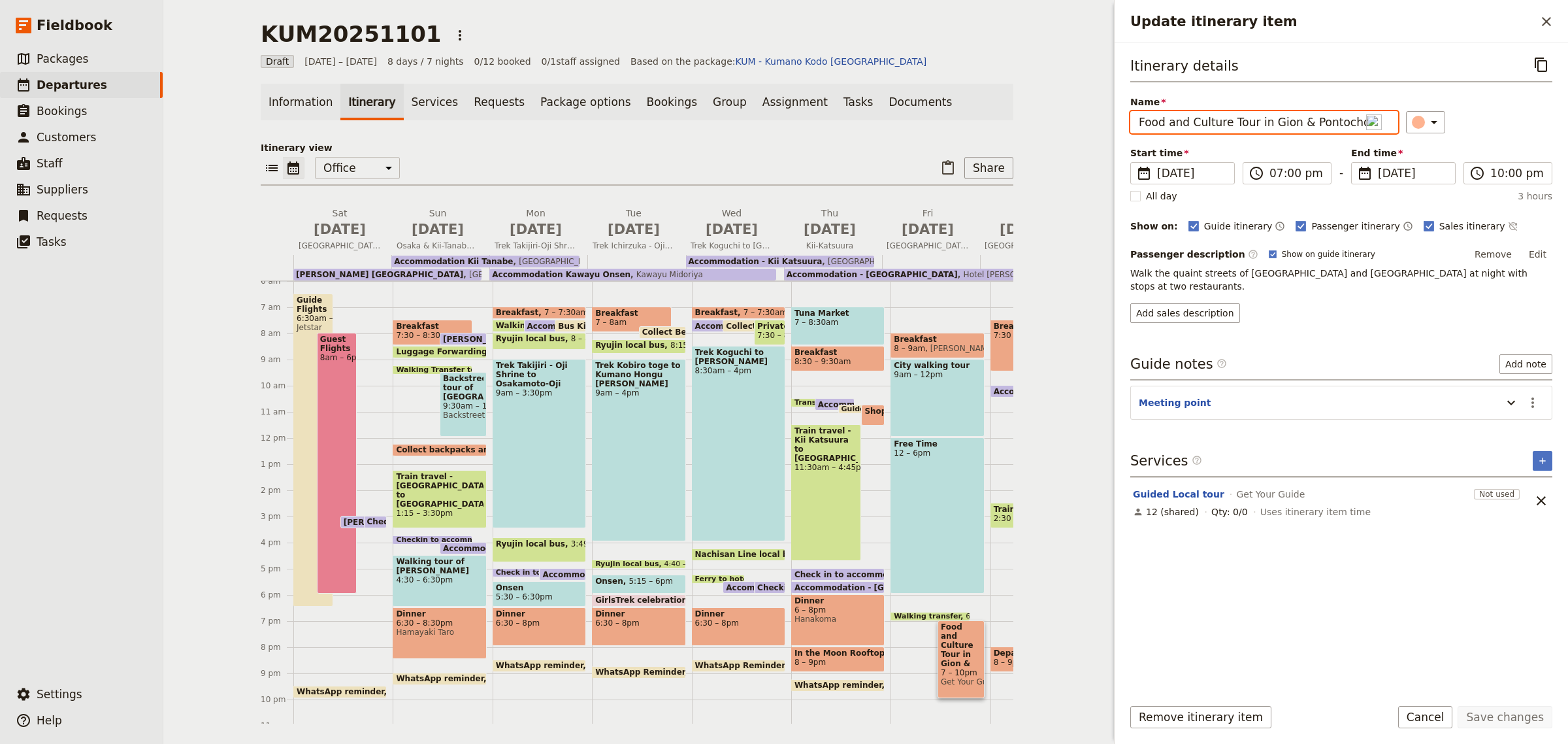
drag, startPoint x: 1354, startPoint y: 122, endPoint x: 1098, endPoint y: 109, distance: 256.3
click at [1098, 109] on div "KUM20251101 ​ Draft [DATE] – [DATE] 8 days / 7 nights 0/12 booked 0 / 1 staff a…" at bounding box center [865, 372] width 1405 height 744
type input "Dinner"
click at [1272, 283] on div "Passenger description ​ Show on guide itinerary Remove Edit Walk the quaint str…" at bounding box center [1341, 283] width 422 height 78
click at [1537, 247] on button "Edit" at bounding box center [1537, 254] width 30 height 20
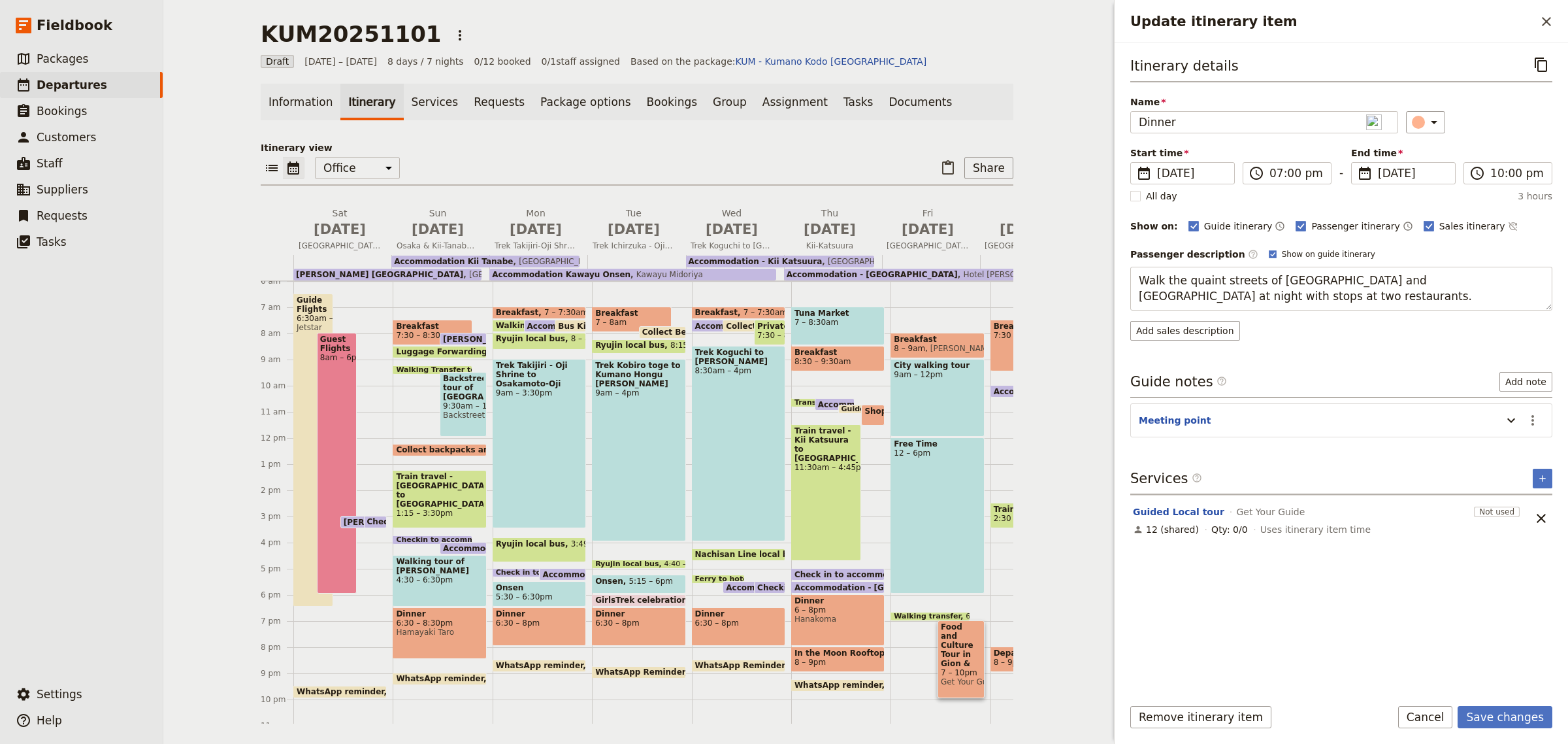
drag, startPoint x: 1200, startPoint y: 294, endPoint x: 1118, endPoint y: 282, distance: 82.9
click at [1118, 282] on div "Itinerary details ​ Name Dinner ​ Start time ​ [DATE] [DATE] [DATE] 19:00 ​ 07:…" at bounding box center [1341, 364] width 453 height 643
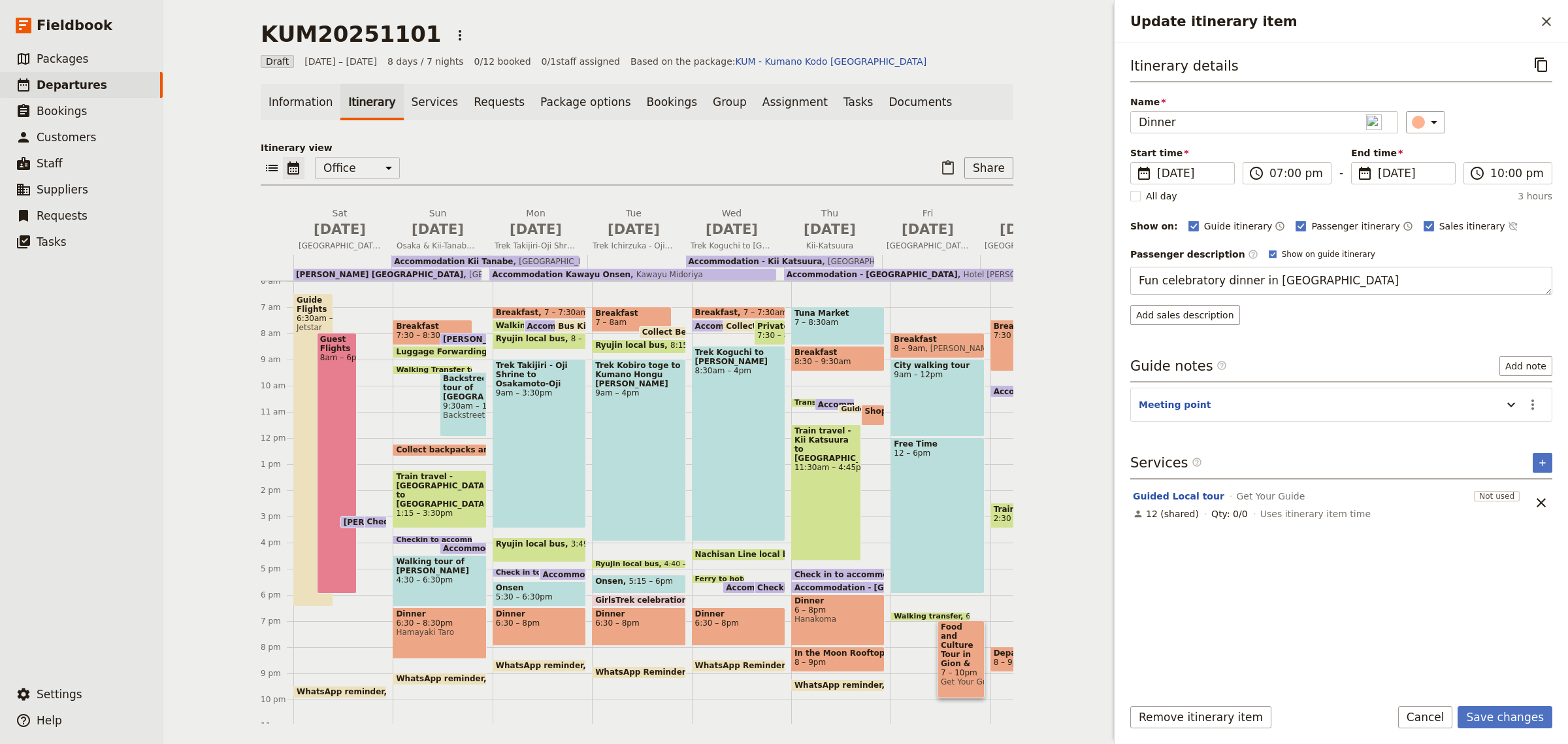
type textarea "Fun celebratory dinner in [GEOGRAPHIC_DATA]"
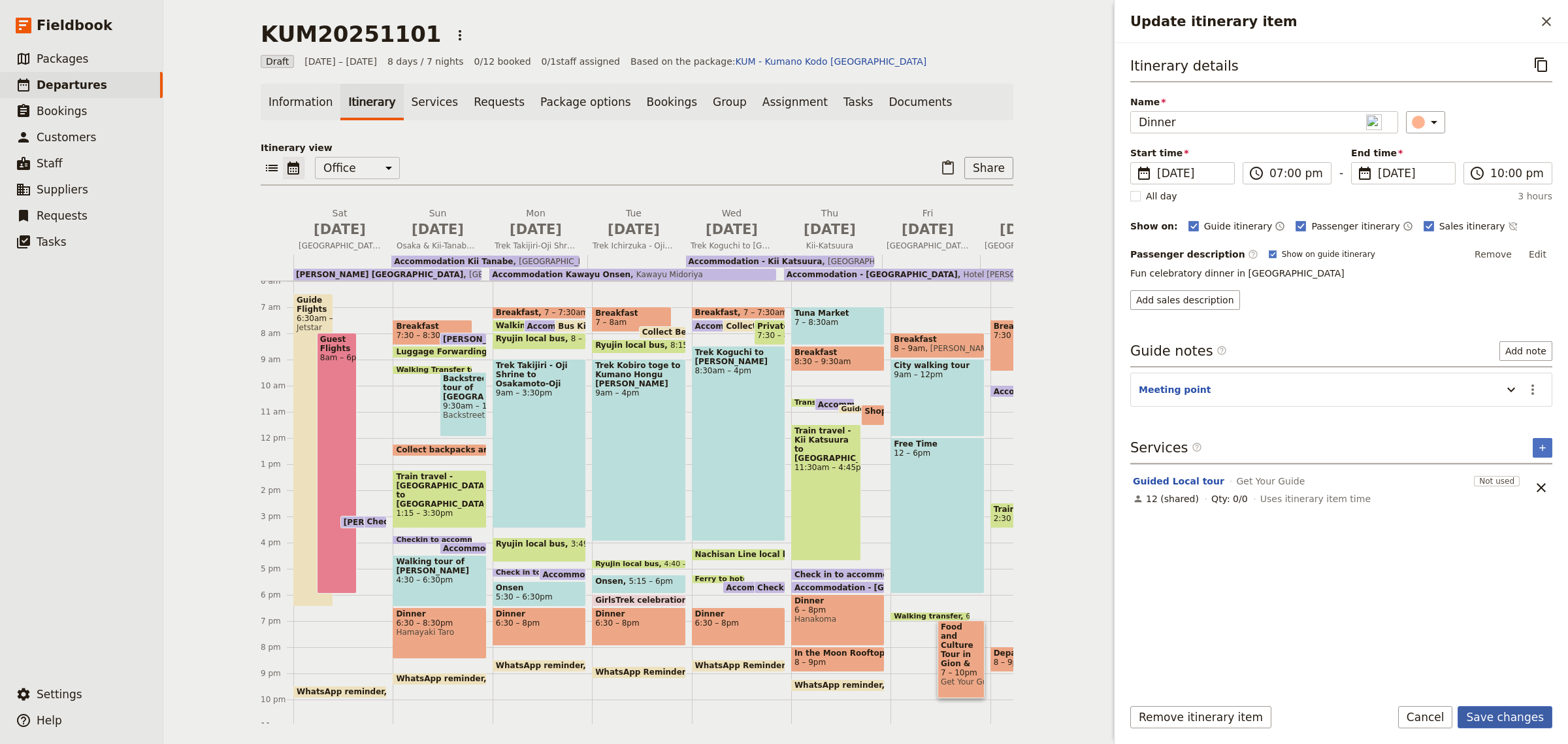
click at [1503, 722] on button "Save changes" at bounding box center [1504, 717] width 94 height 22
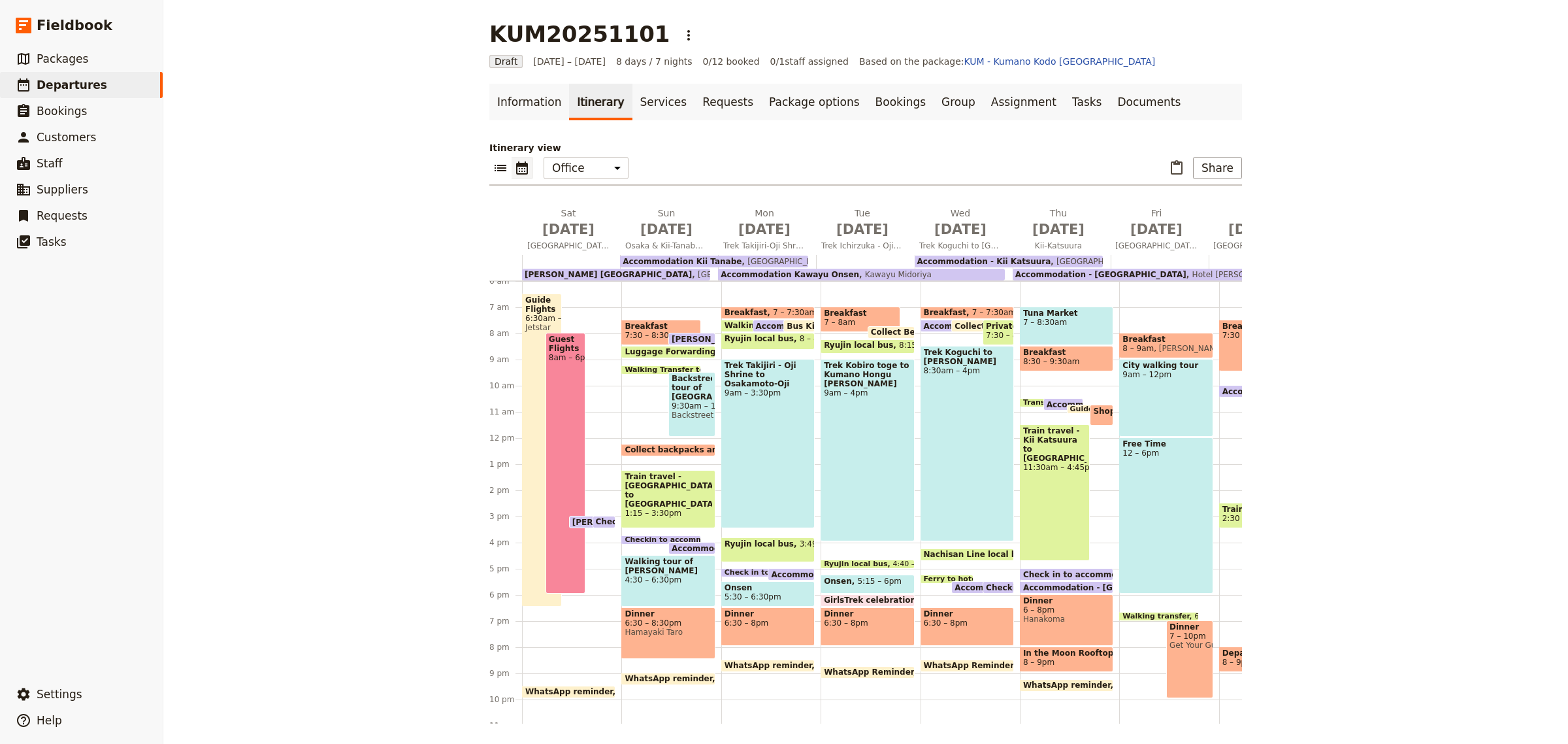
click at [1170, 651] on div "Dinner 7 – 10pm Get Your Guide" at bounding box center [1189, 659] width 47 height 77
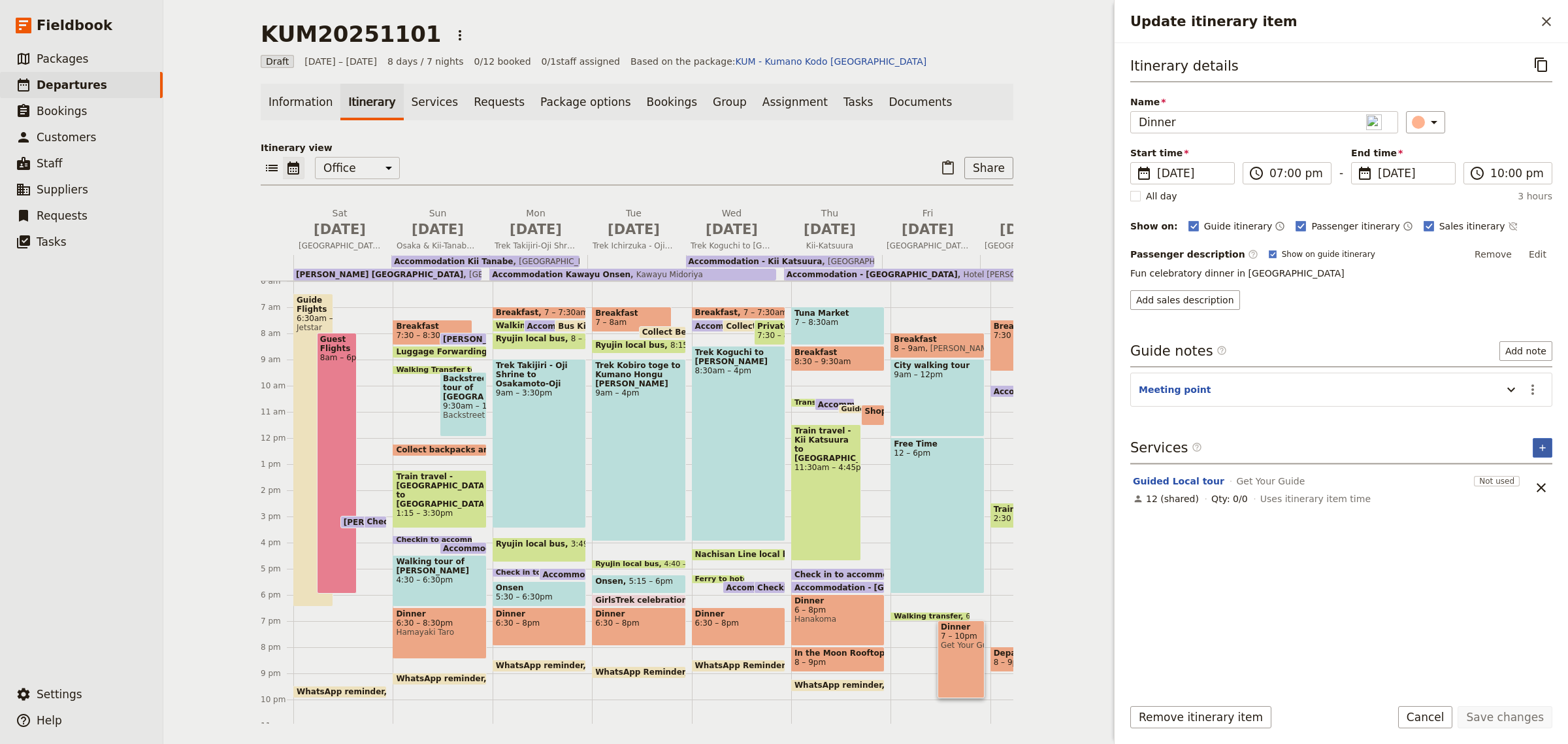
click at [1543, 443] on button "​" at bounding box center [1542, 447] width 20 height 20
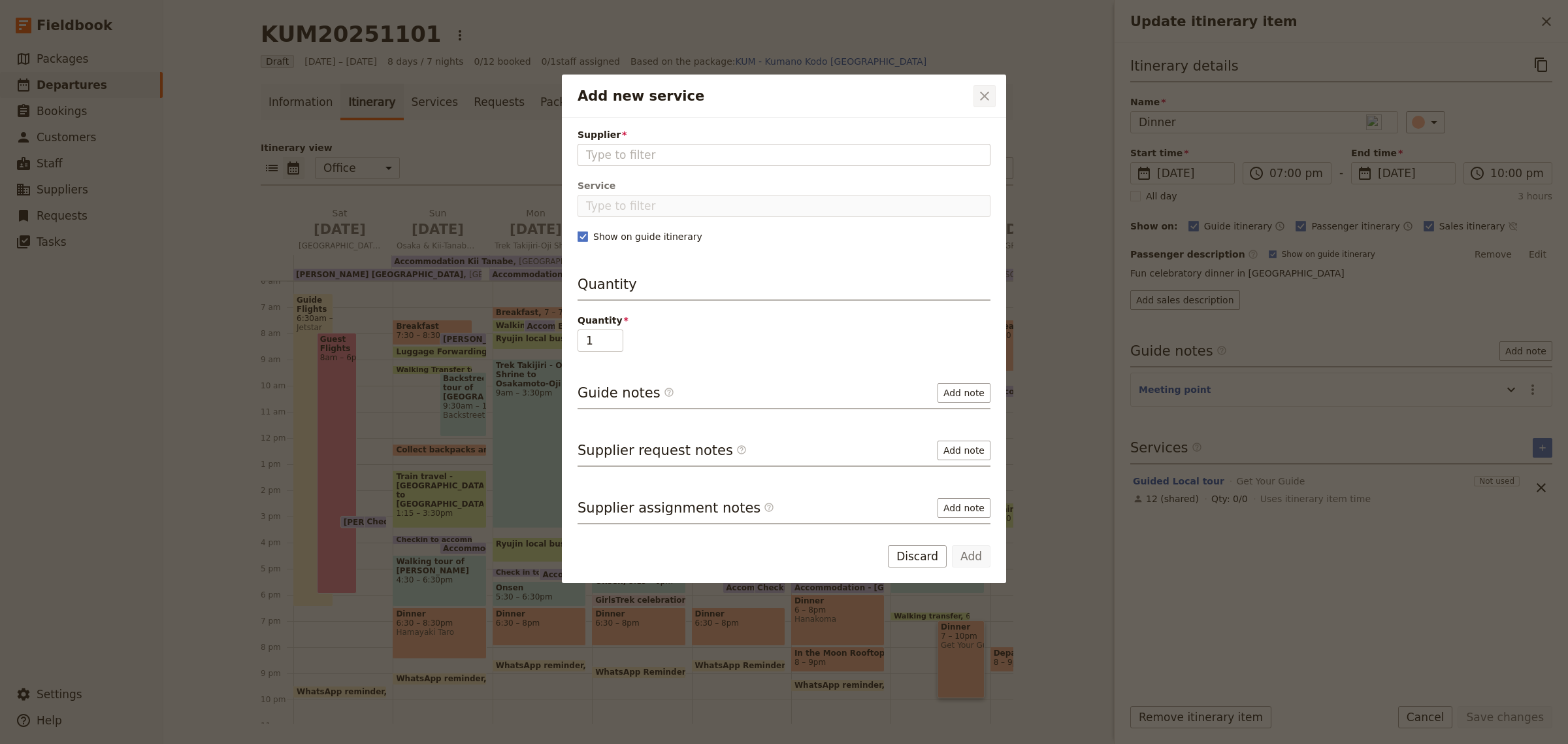
click at [978, 95] on icon "Close dialog" at bounding box center [984, 96] width 15 height 15
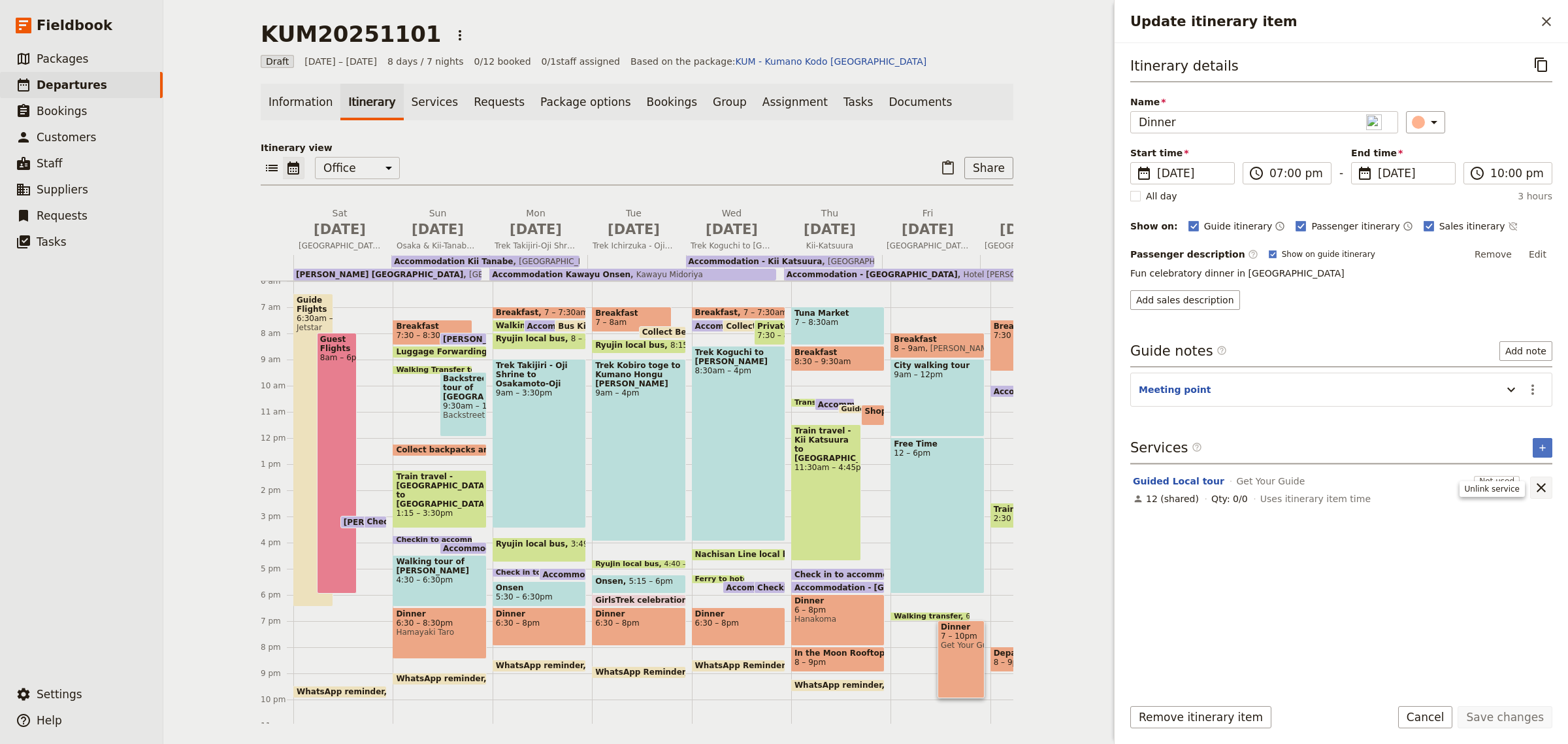
click at [1542, 487] on icon "Unlink service" at bounding box center [1541, 487] width 9 height 9
click at [1512, 710] on button "Save changes" at bounding box center [1504, 717] width 94 height 22
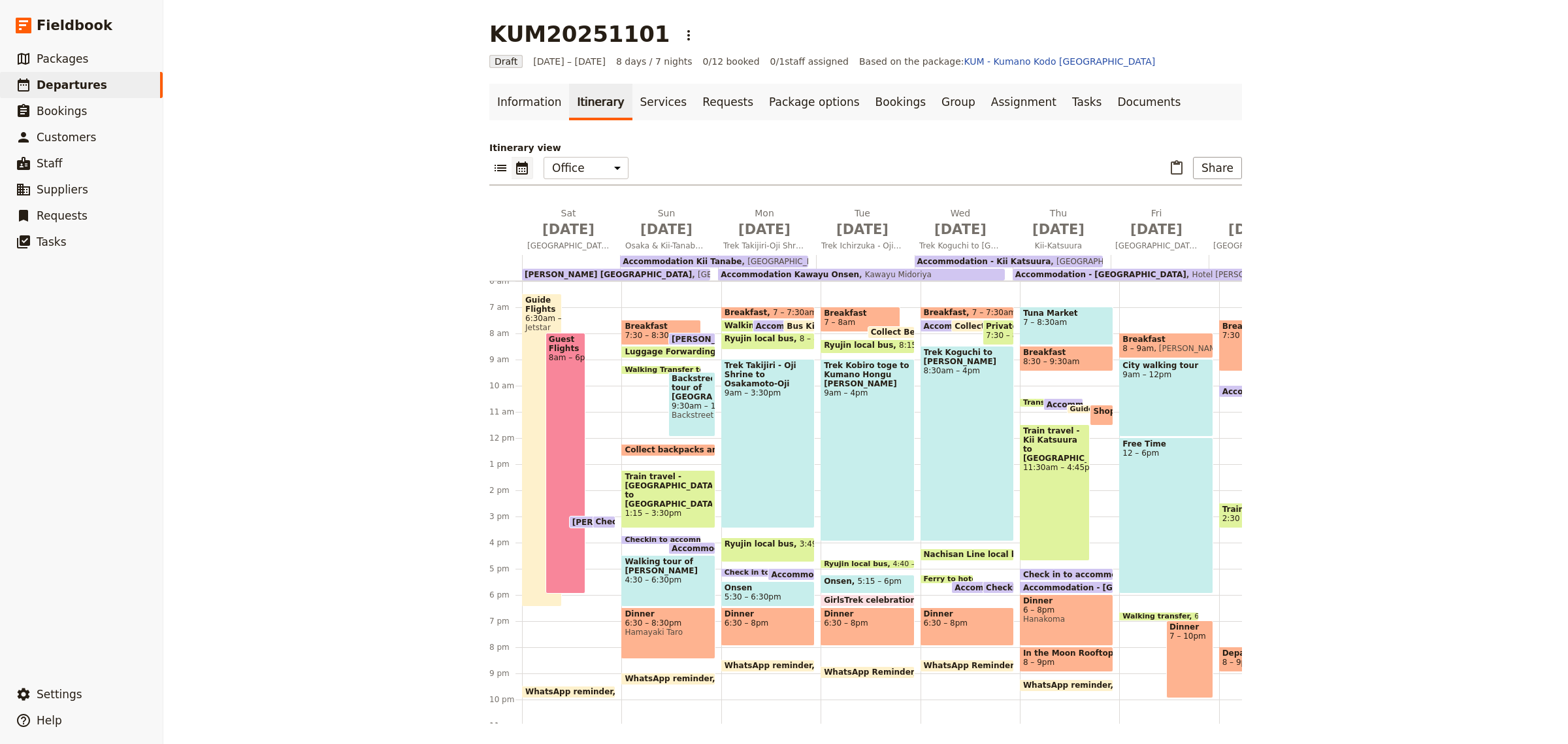
click at [1075, 634] on div "Dinner 6 – 8pm [GEOGRAPHIC_DATA]" at bounding box center [1066, 620] width 94 height 52
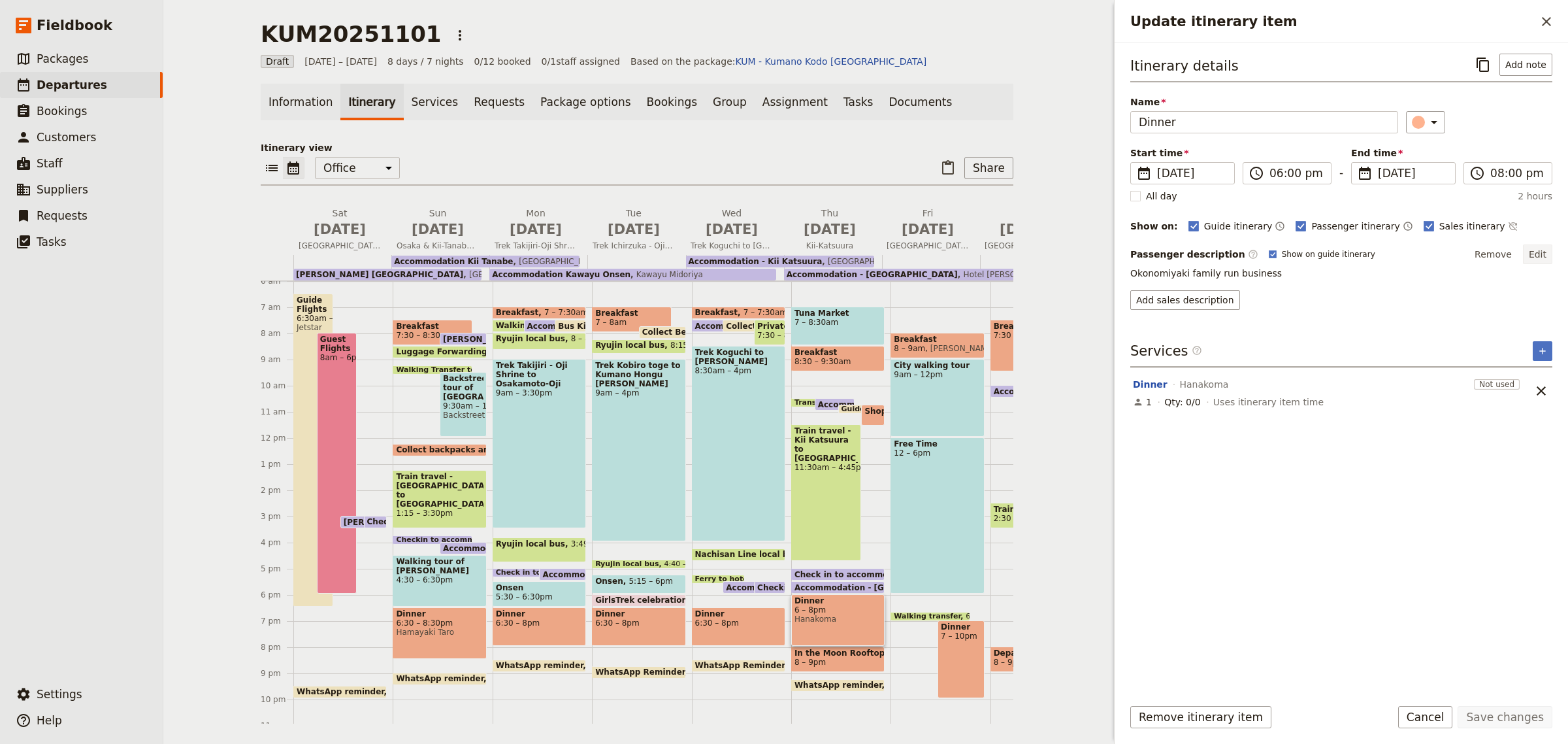
click at [1537, 255] on button "Edit" at bounding box center [1537, 254] width 30 height 20
drag, startPoint x: 1318, startPoint y: 277, endPoint x: 1206, endPoint y: 289, distance: 112.6
click at [1206, 289] on textarea "Okonomiyaki family run business" at bounding box center [1341, 280] width 422 height 28
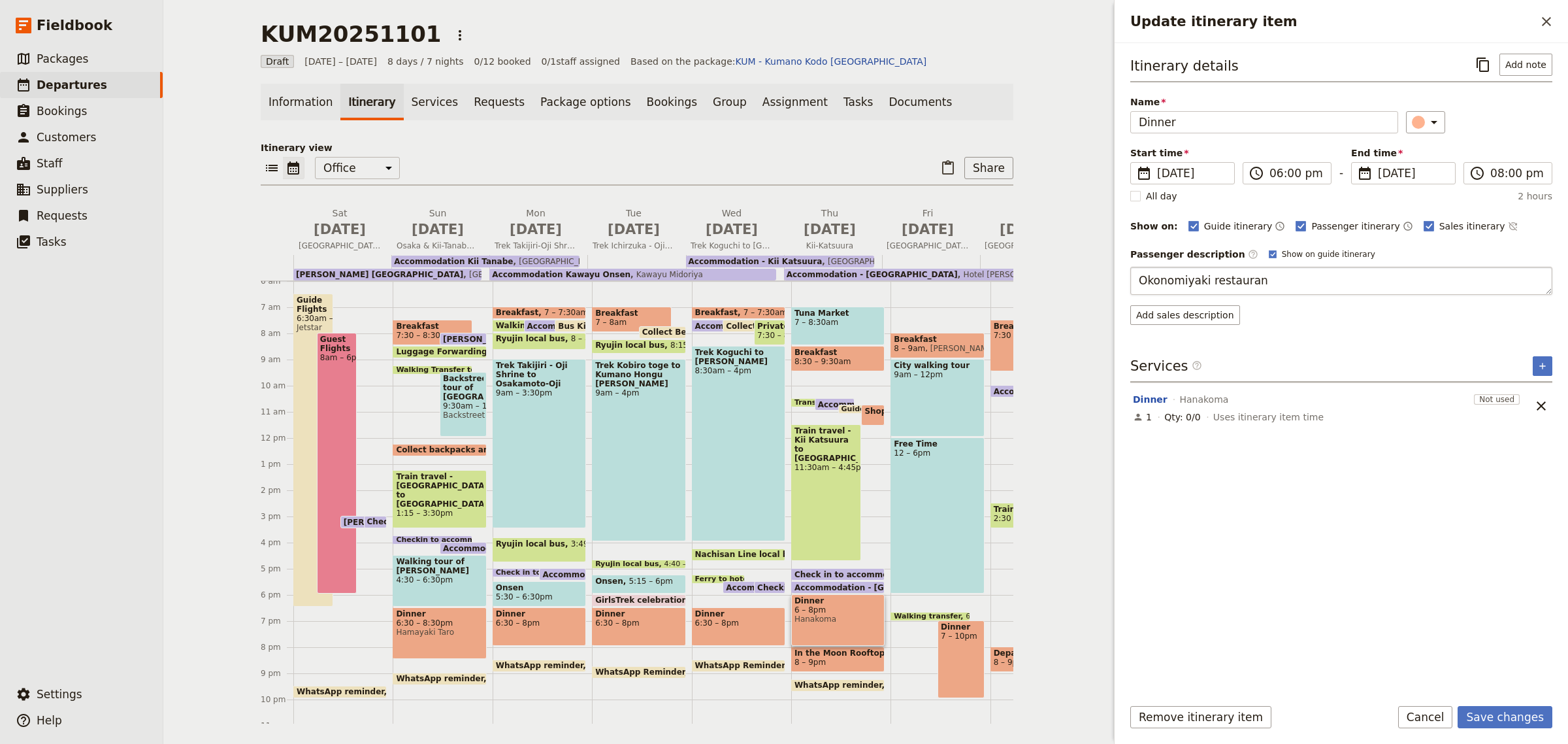
type textarea "Okonomiyaki restaurant"
click at [1506, 713] on button "Save changes" at bounding box center [1504, 717] width 94 height 22
